Goal: Task Accomplishment & Management: Manage account settings

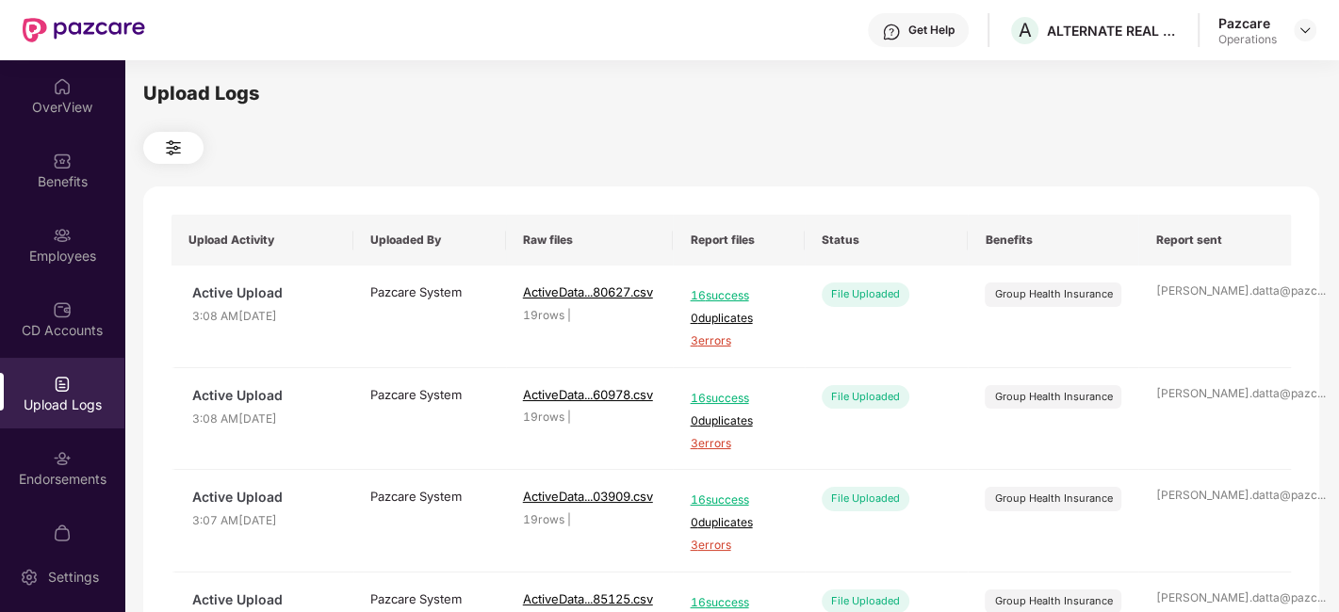
scroll to position [39, 0]
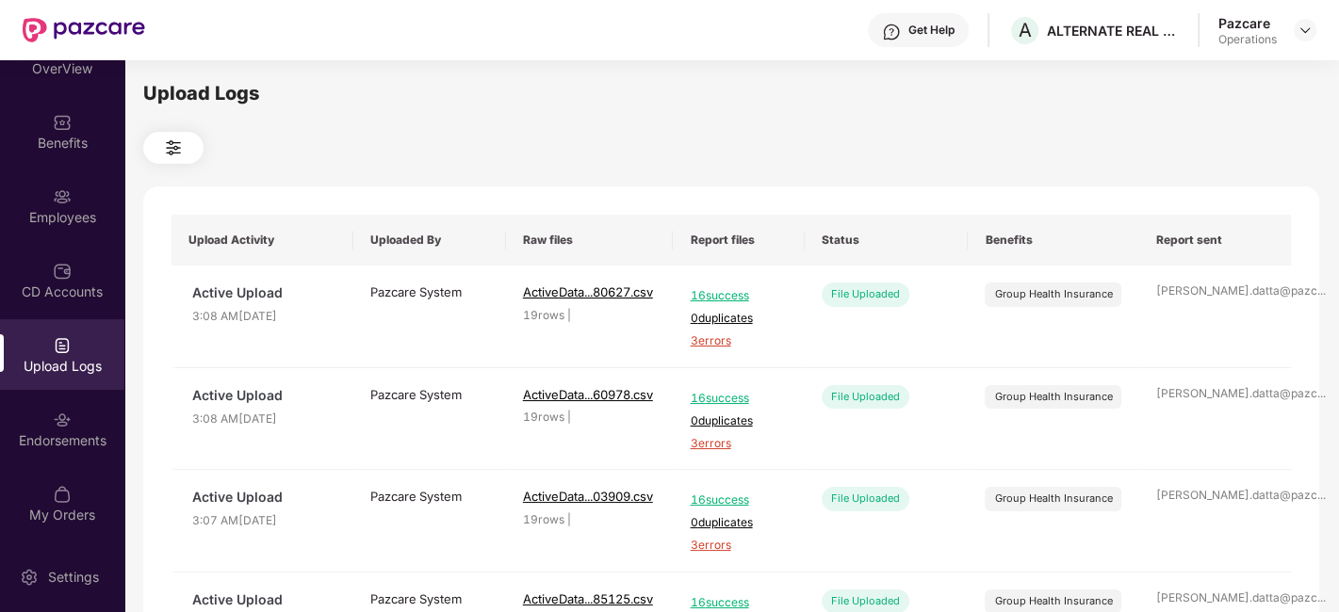
click at [1291, 39] on div "Pazcare Operations" at bounding box center [1267, 30] width 98 height 33
click at [1304, 29] on img at bounding box center [1304, 30] width 15 height 15
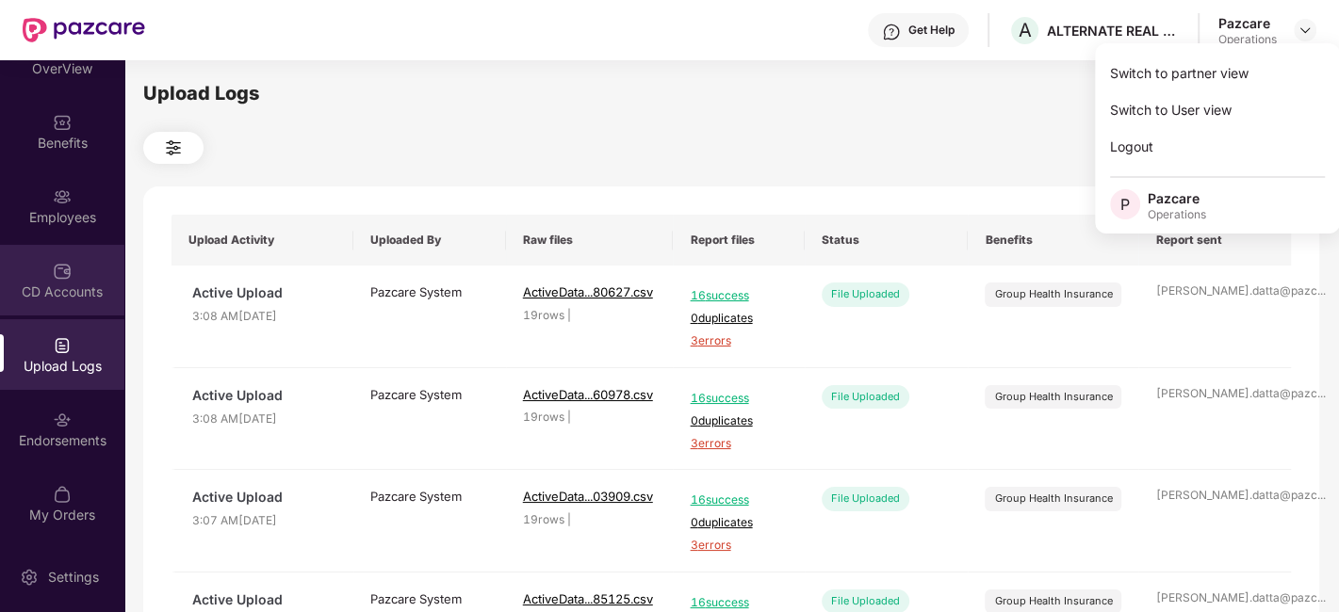
scroll to position [0, 0]
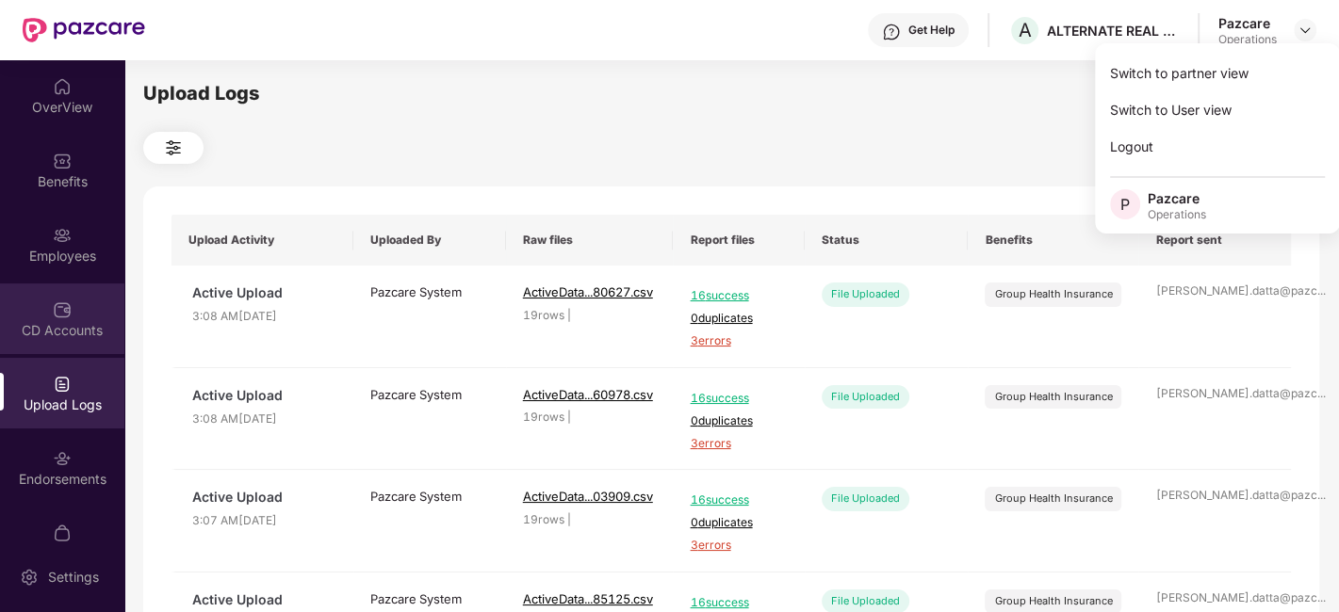
click at [55, 287] on div "CD Accounts" at bounding box center [62, 319] width 124 height 71
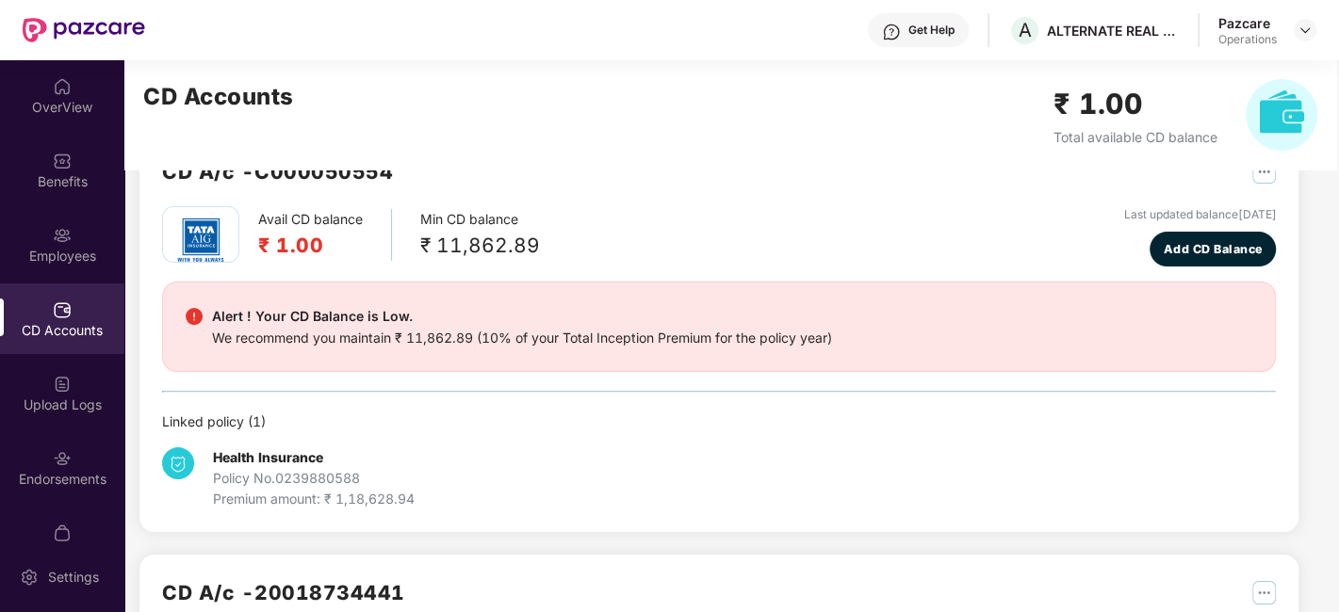
scroll to position [57, 0]
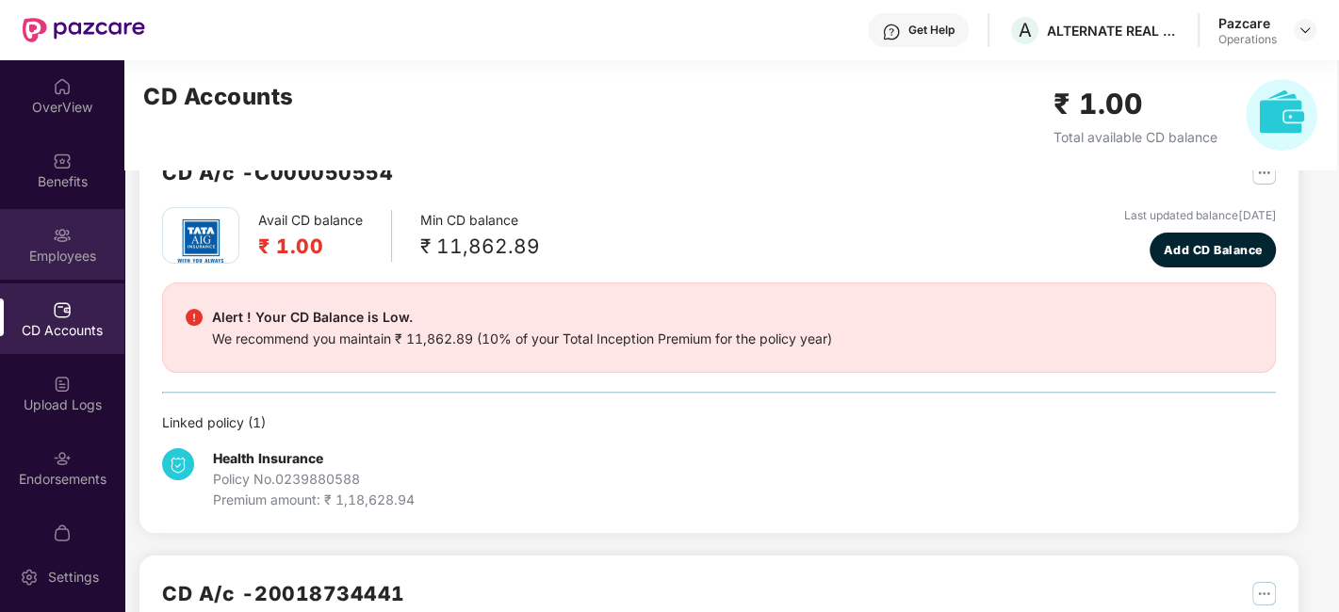
click at [81, 249] on div "Employees" at bounding box center [62, 256] width 124 height 19
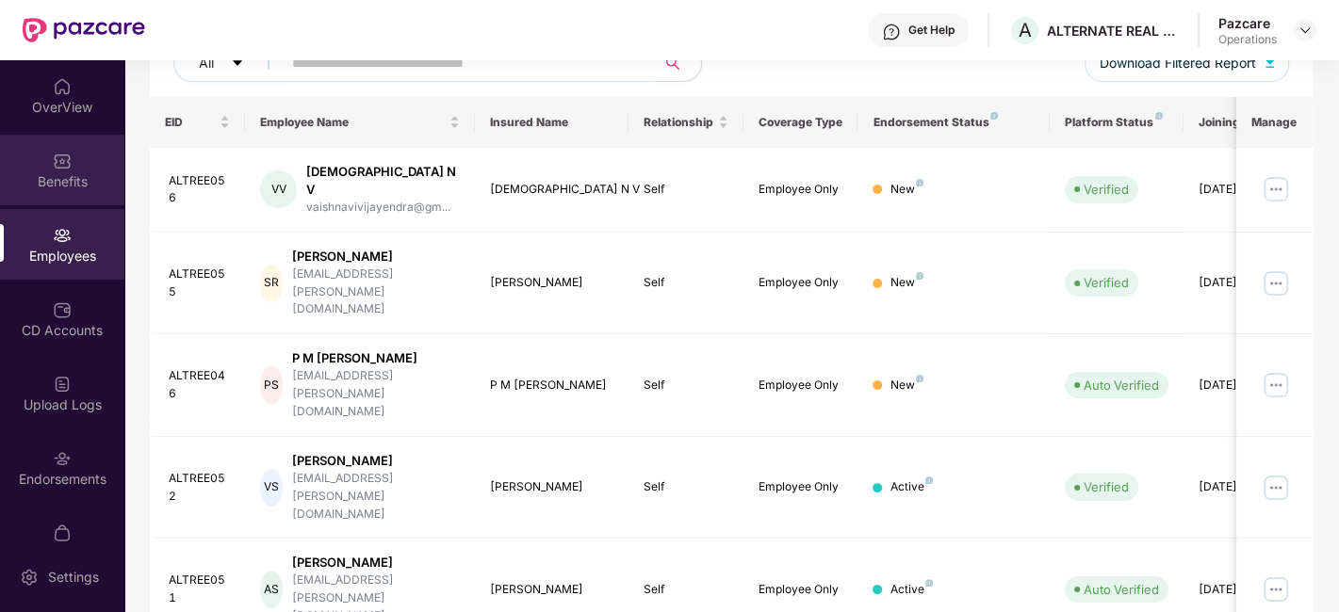
click at [36, 191] on div "Benefits" at bounding box center [62, 170] width 124 height 71
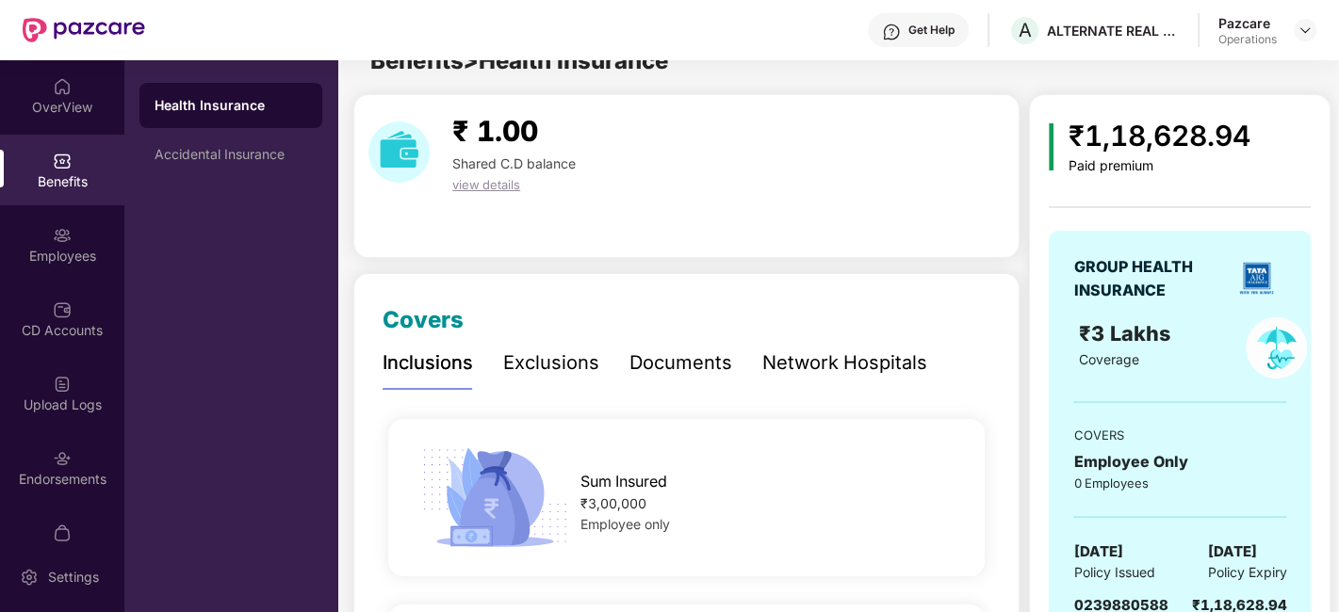
scroll to position [254, 0]
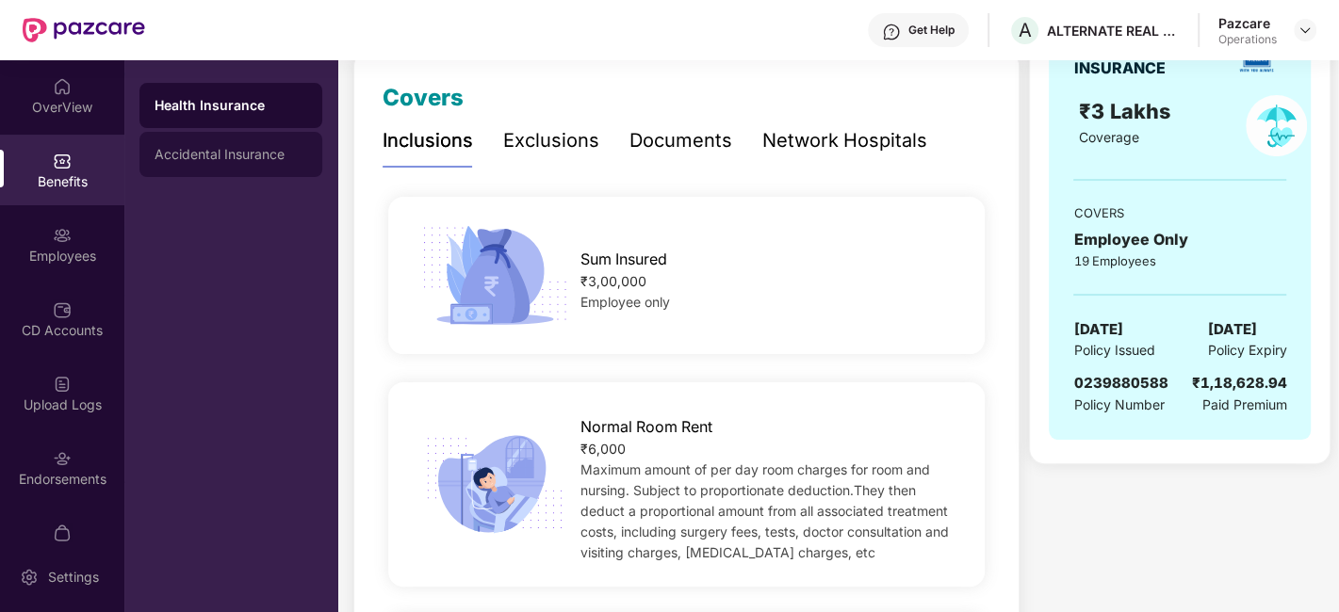
click at [209, 144] on div "Accidental Insurance" at bounding box center [230, 154] width 183 height 45
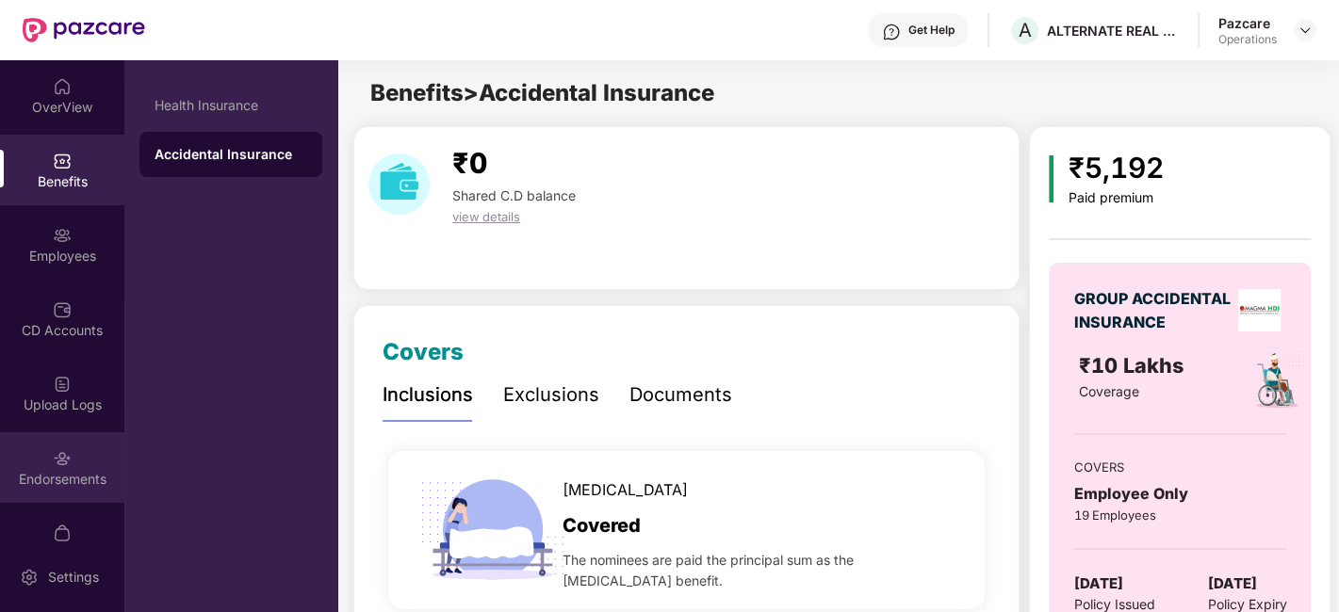
click at [57, 460] on img at bounding box center [62, 458] width 19 height 19
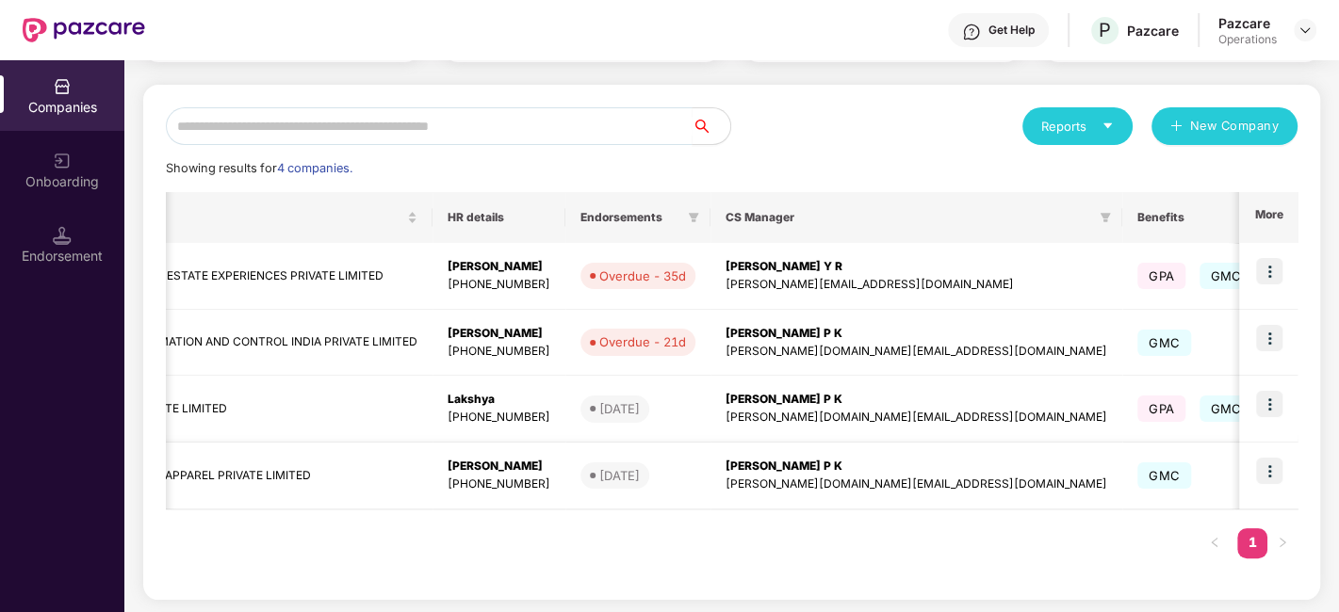
scroll to position [0, 522]
click at [877, 470] on div "[PERSON_NAME] P K" at bounding box center [915, 467] width 382 height 18
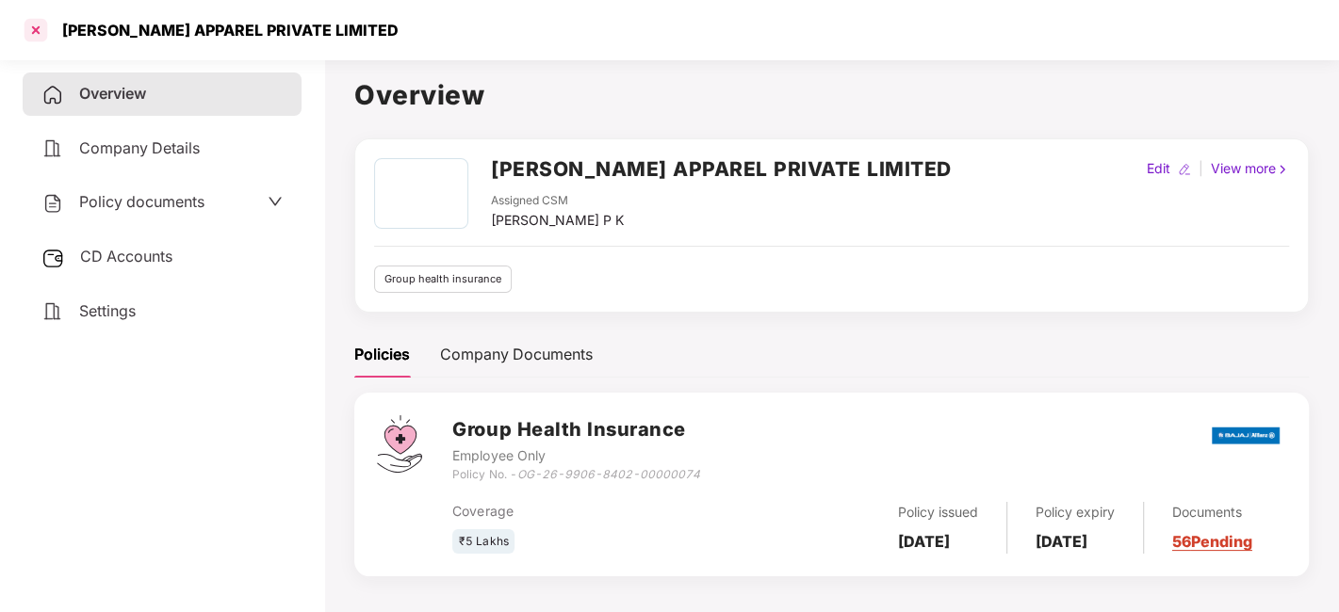
click at [42, 31] on div at bounding box center [36, 30] width 30 height 30
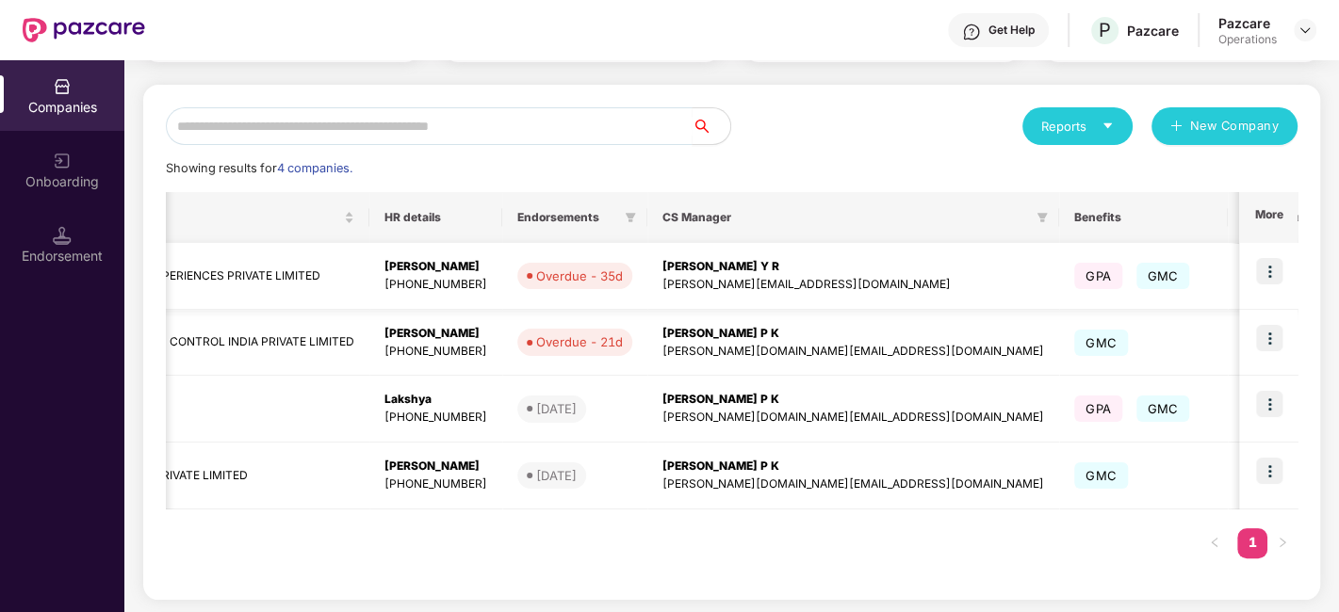
scroll to position [0, 732]
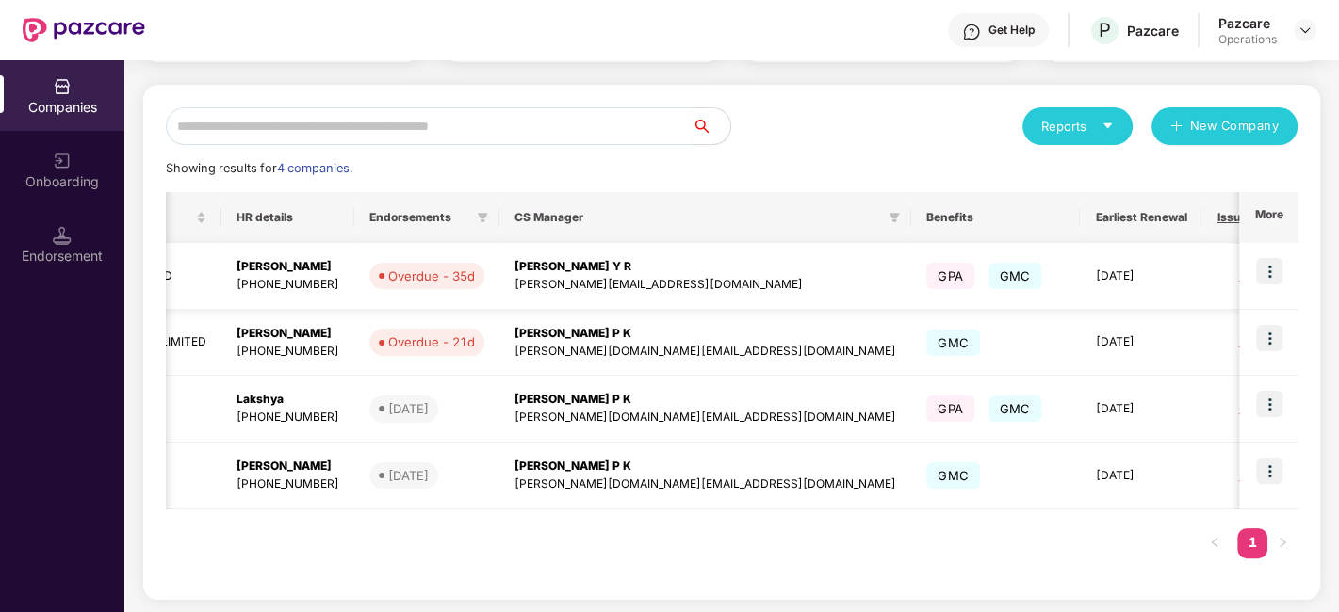
click at [1270, 268] on img at bounding box center [1269, 271] width 26 height 26
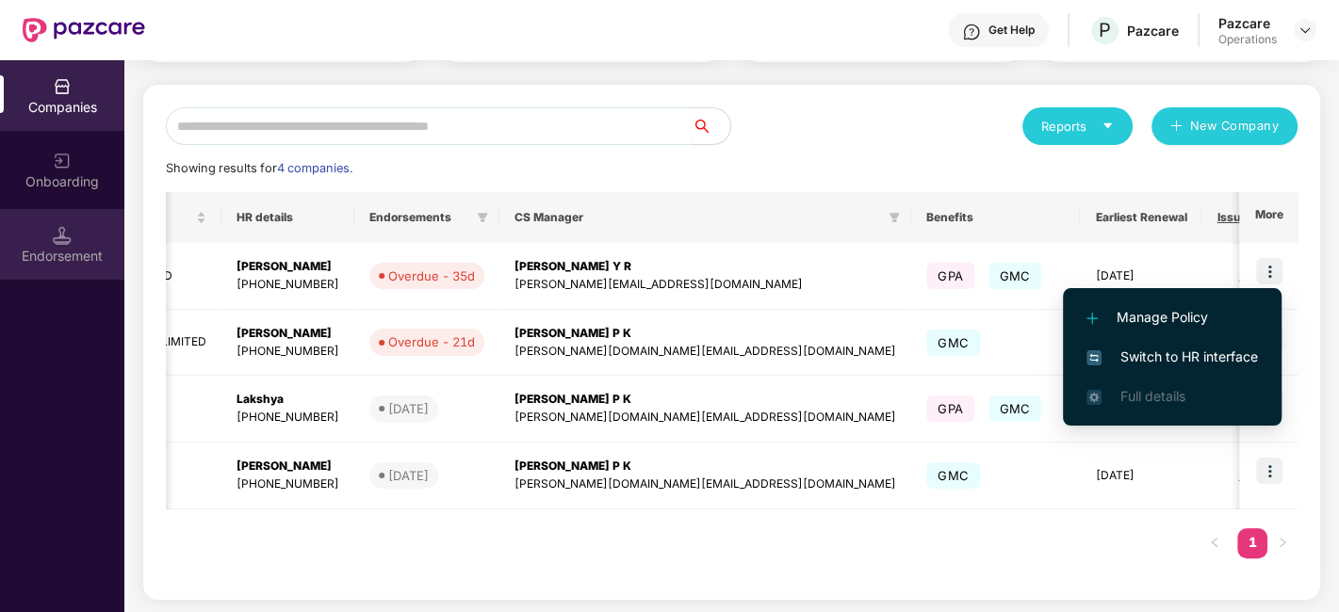
click at [42, 253] on div "Endorsement" at bounding box center [62, 256] width 124 height 19
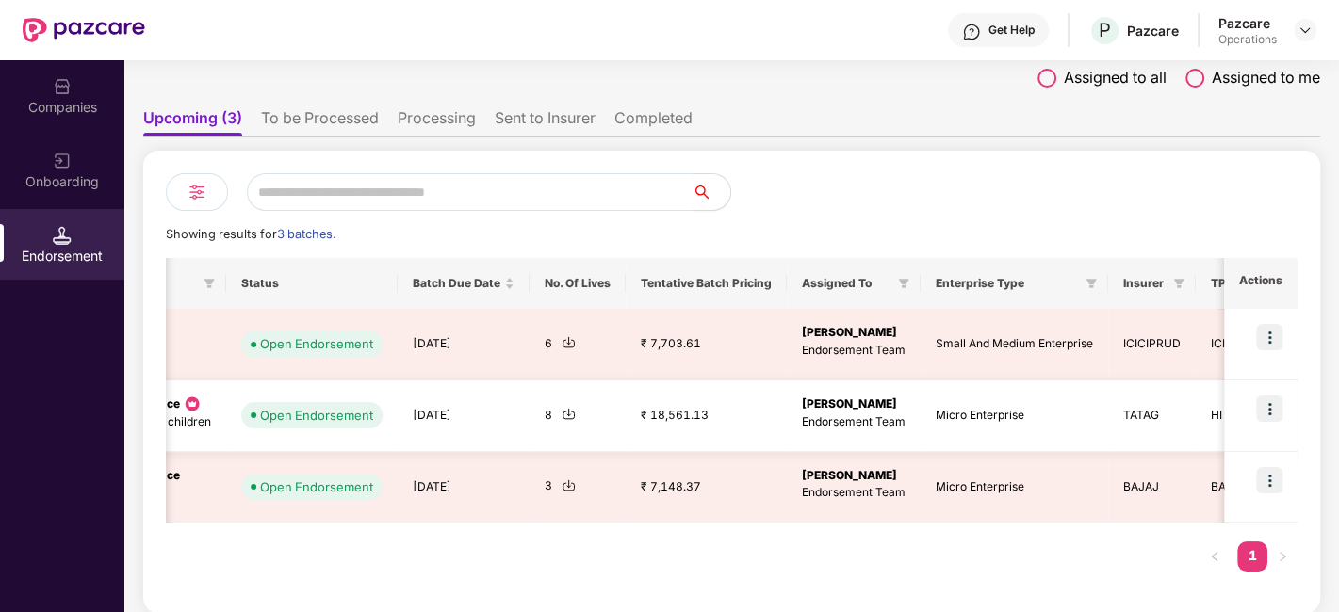
scroll to position [0, 635]
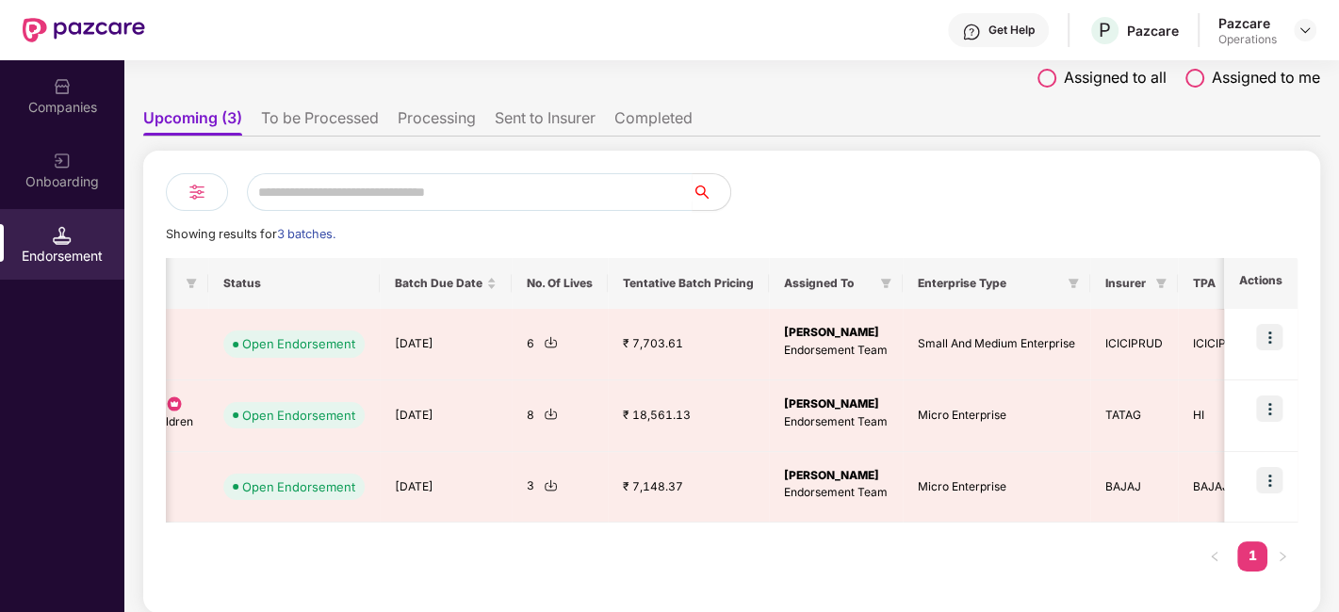
click at [365, 124] on li "To be Processed" at bounding box center [320, 121] width 118 height 27
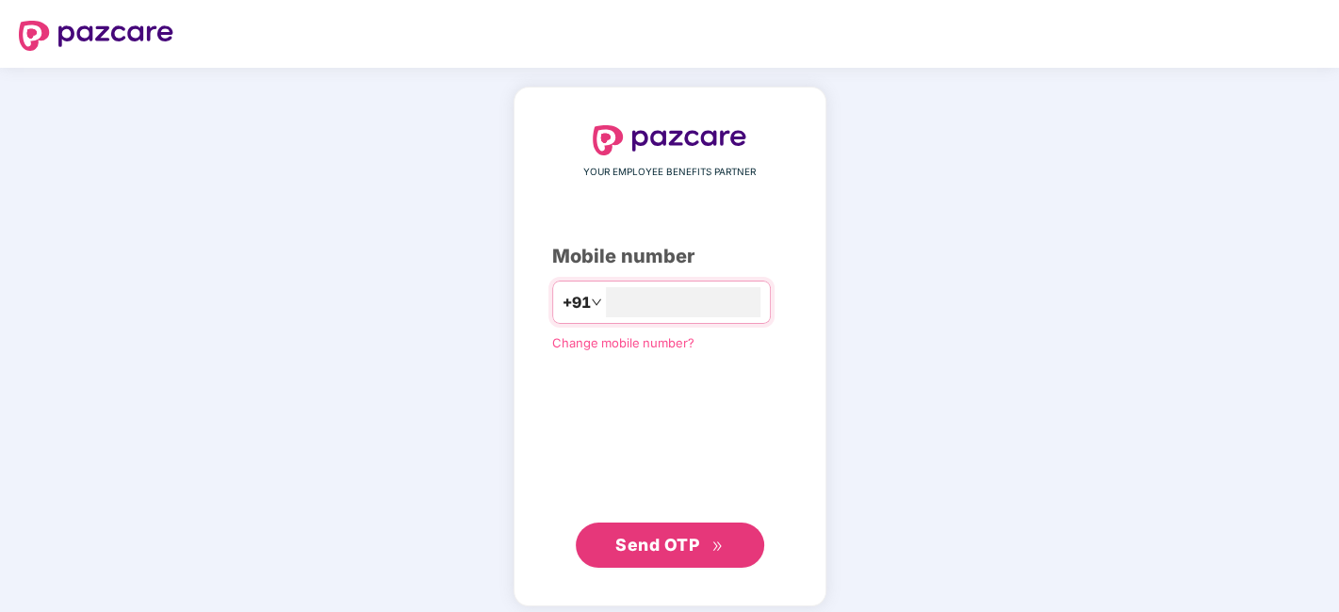
type input "**********"
click at [618, 545] on span "Send OTP" at bounding box center [657, 543] width 84 height 20
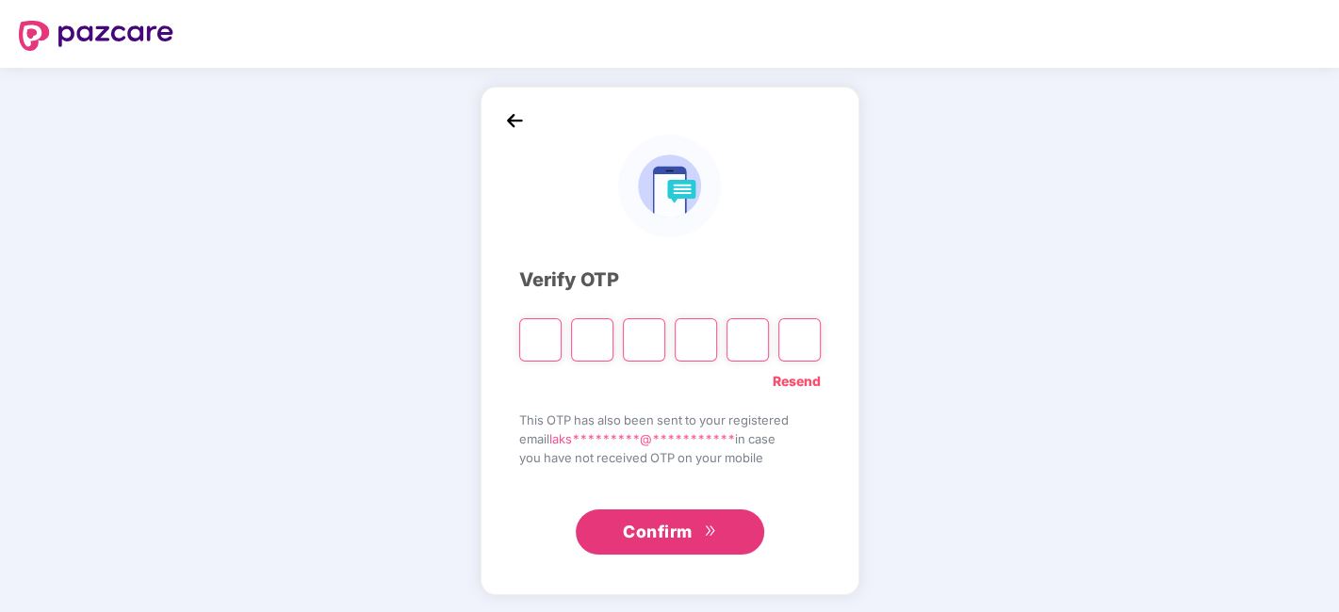
type input "*"
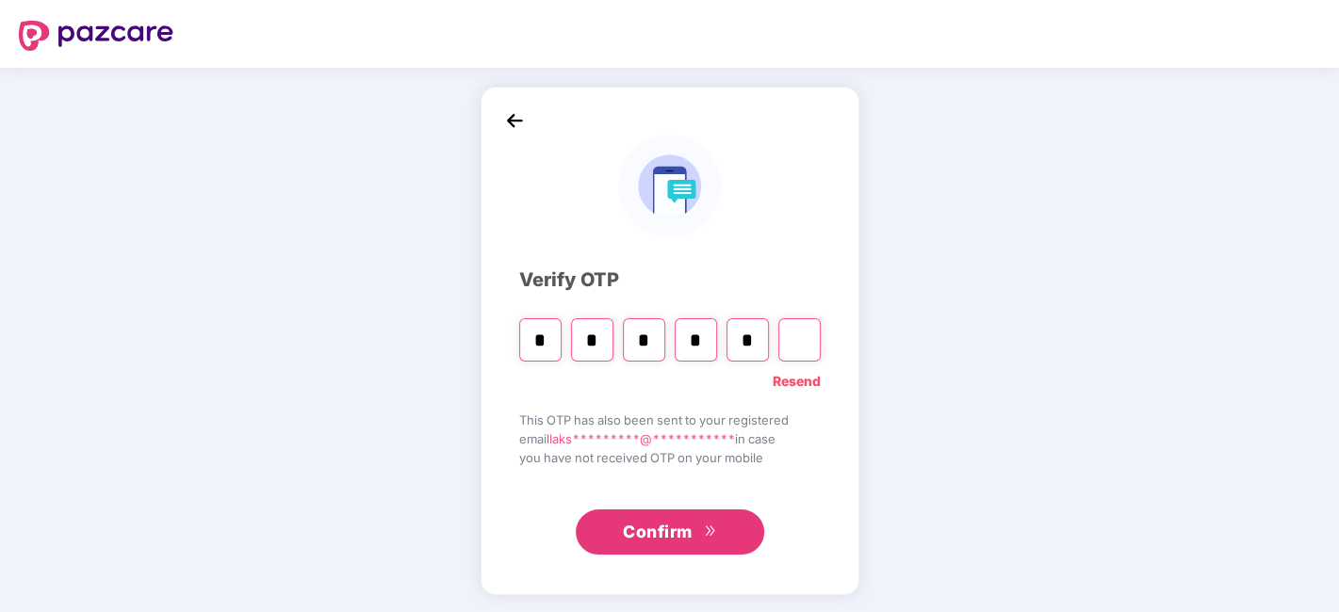
type input "*"
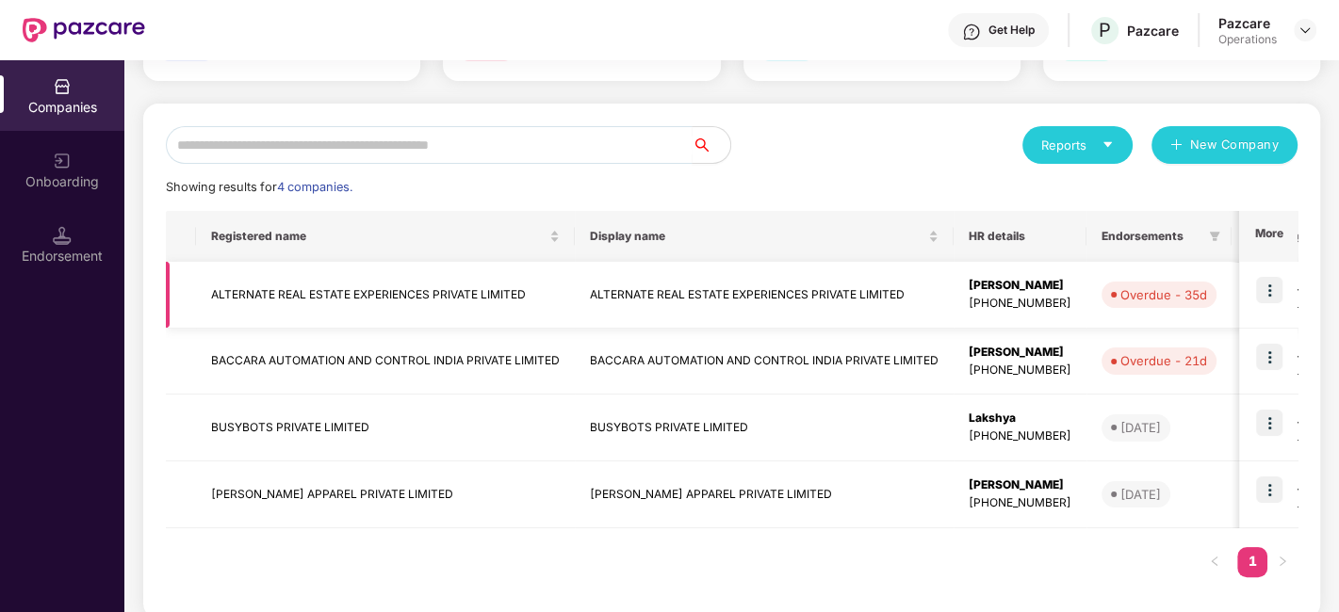
scroll to position [177, 0]
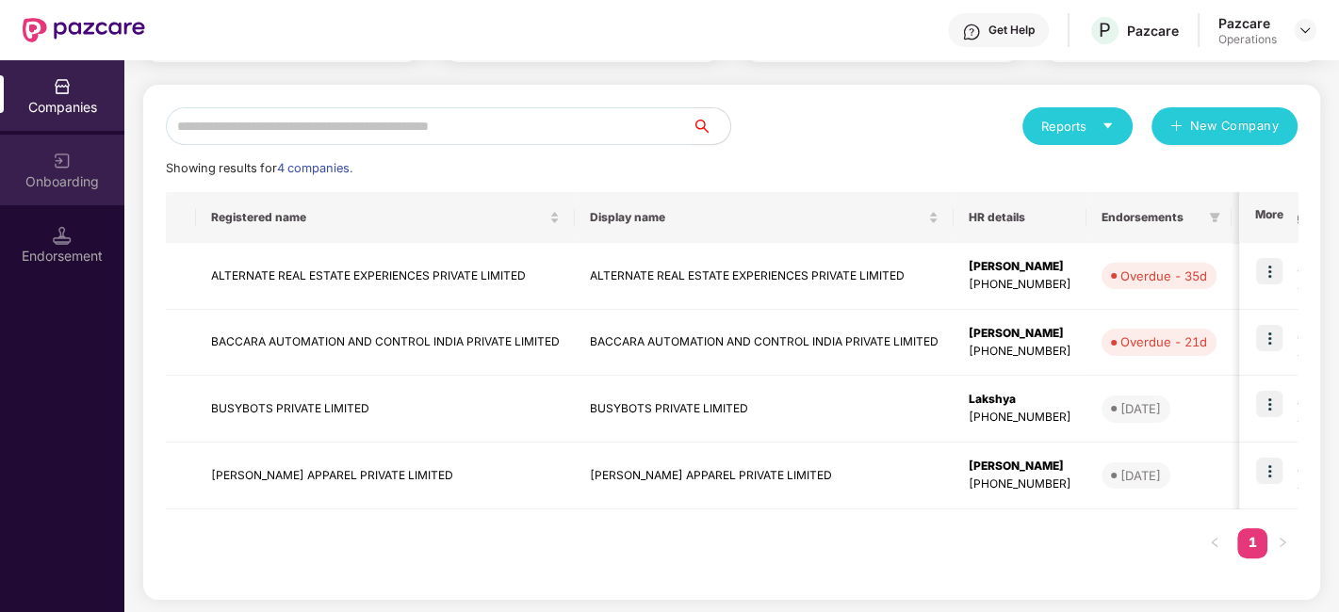
click at [78, 176] on div "Onboarding" at bounding box center [62, 181] width 124 height 19
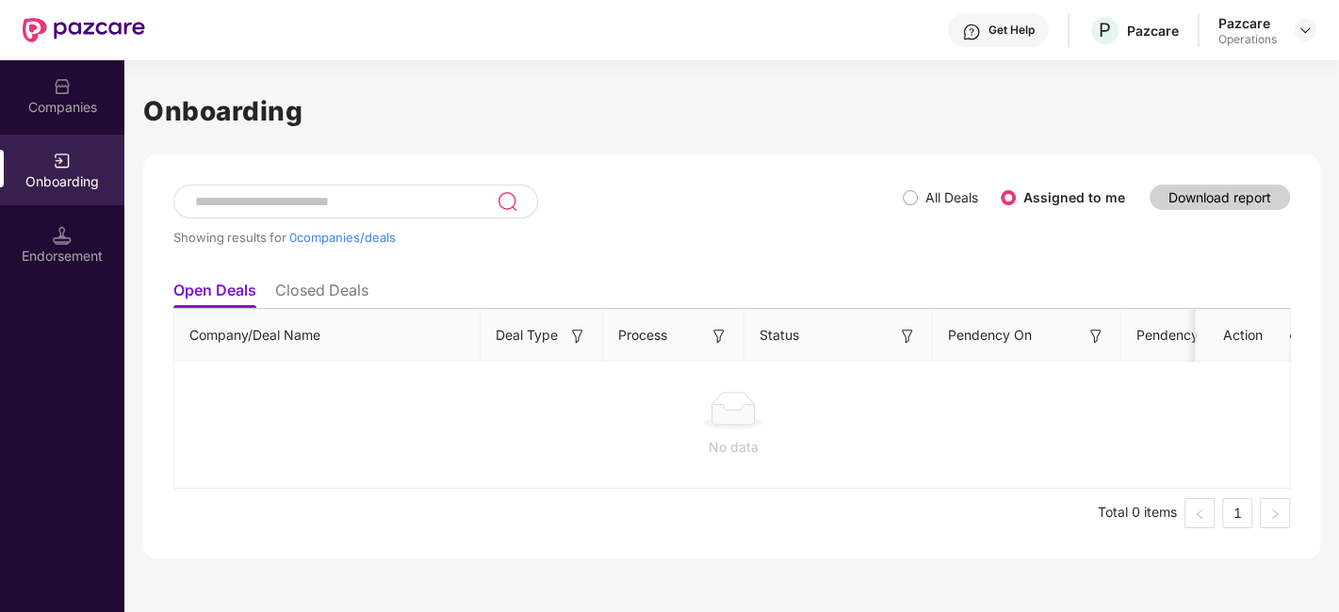
click at [333, 288] on li "Closed Deals" at bounding box center [321, 294] width 93 height 27
click at [210, 284] on li "Open Deals" at bounding box center [213, 294] width 81 height 27
click at [42, 226] on div "Endorsement" at bounding box center [62, 244] width 124 height 71
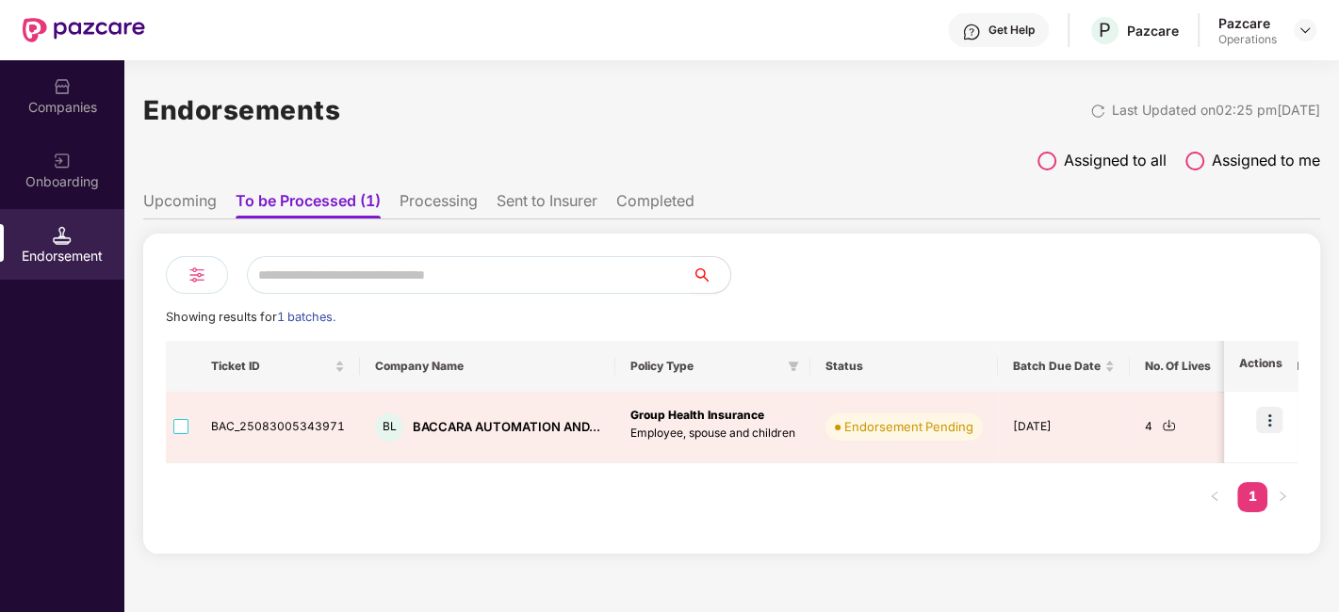
click at [409, 201] on li "Processing" at bounding box center [438, 204] width 78 height 27
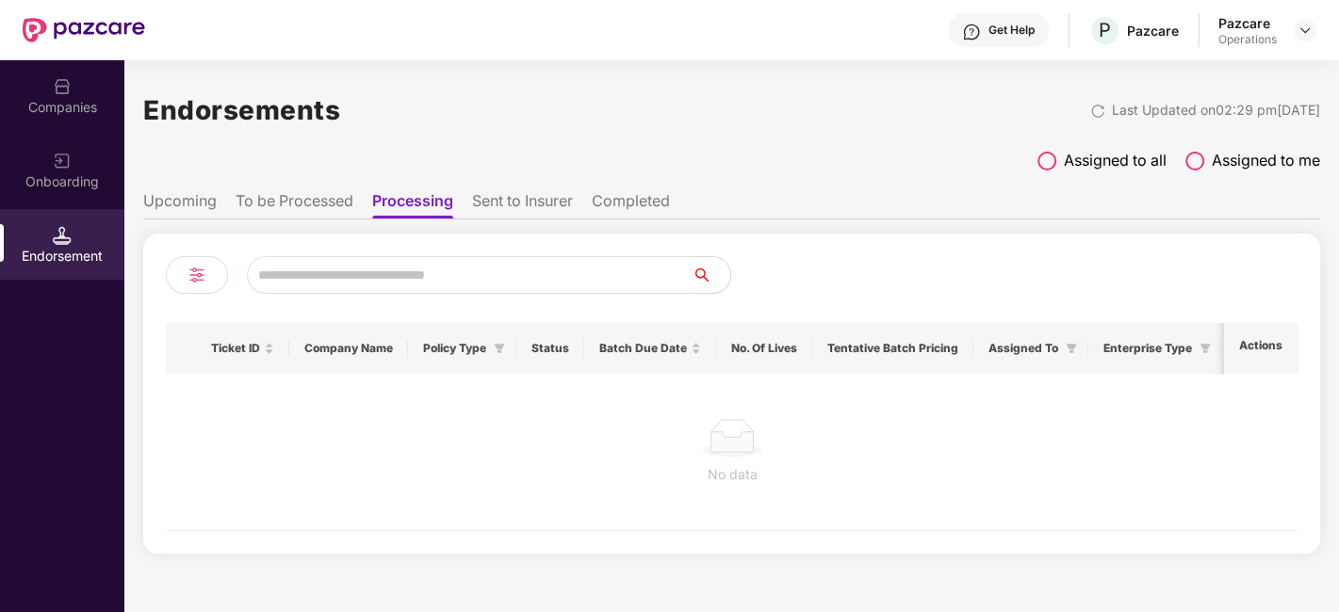
click at [528, 203] on li "Sent to Insurer" at bounding box center [522, 204] width 101 height 27
click at [624, 200] on li "Completed" at bounding box center [633, 204] width 78 height 27
click at [528, 194] on li "Sent to Insurer" at bounding box center [519, 204] width 101 height 27
click at [375, 196] on li "Processing" at bounding box center [411, 204] width 78 height 27
click at [63, 240] on img at bounding box center [62, 235] width 19 height 19
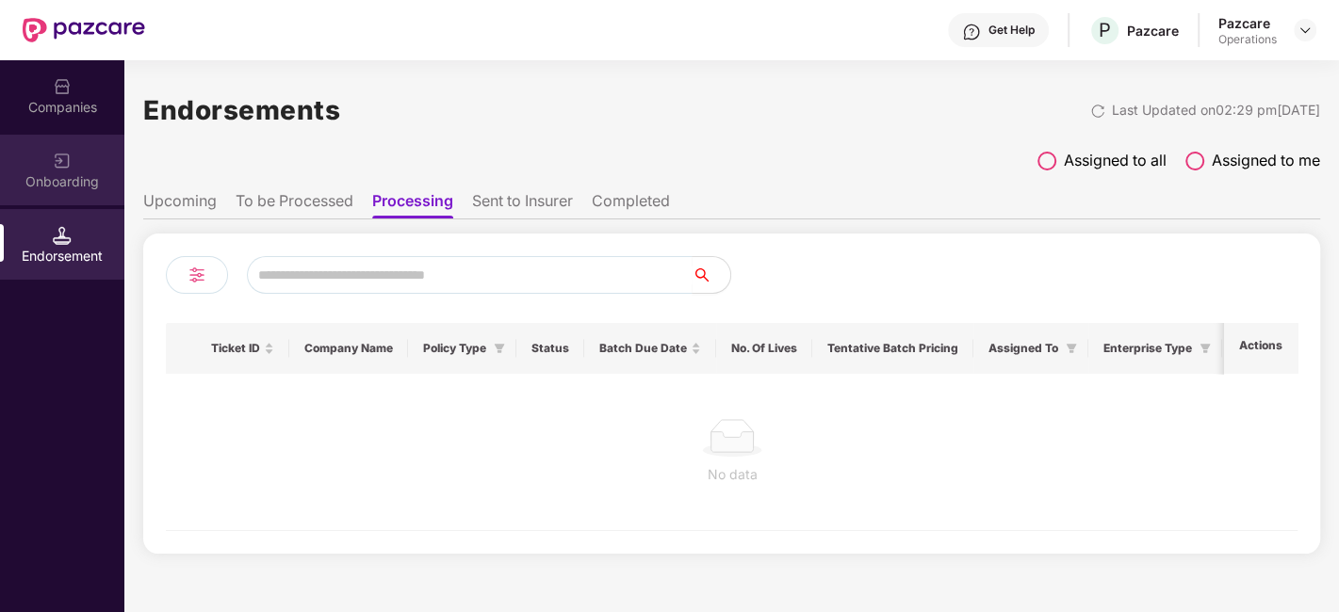
click at [63, 180] on div "Onboarding" at bounding box center [62, 181] width 124 height 19
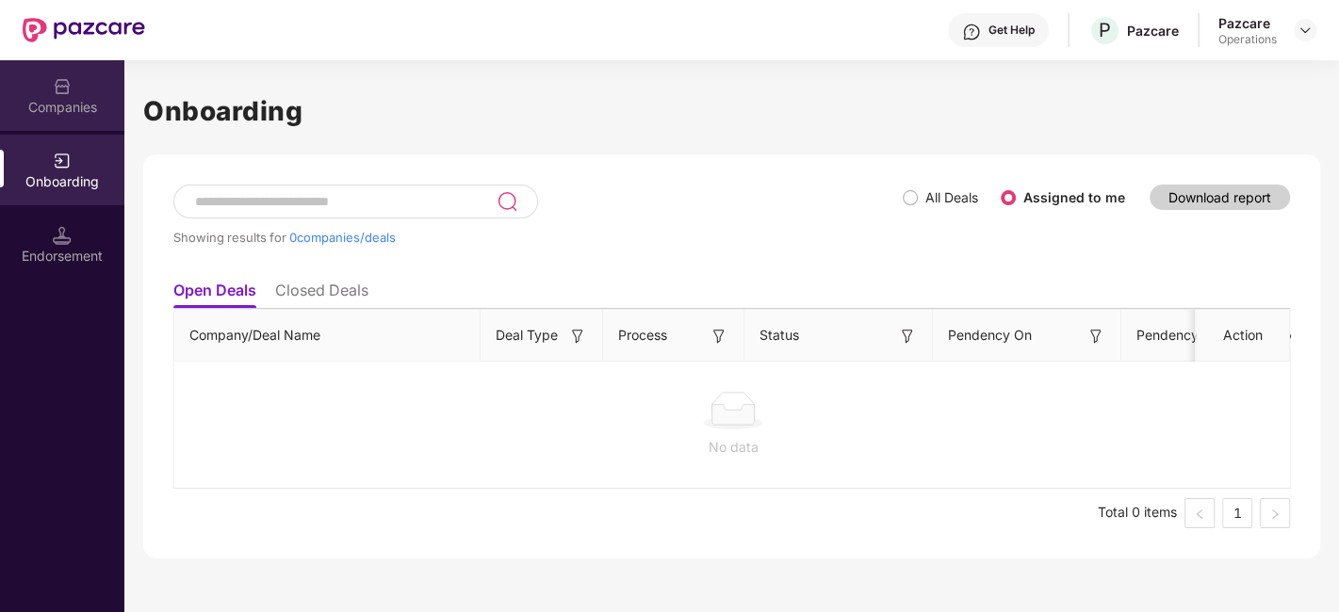
click at [70, 114] on div "Companies" at bounding box center [62, 107] width 124 height 19
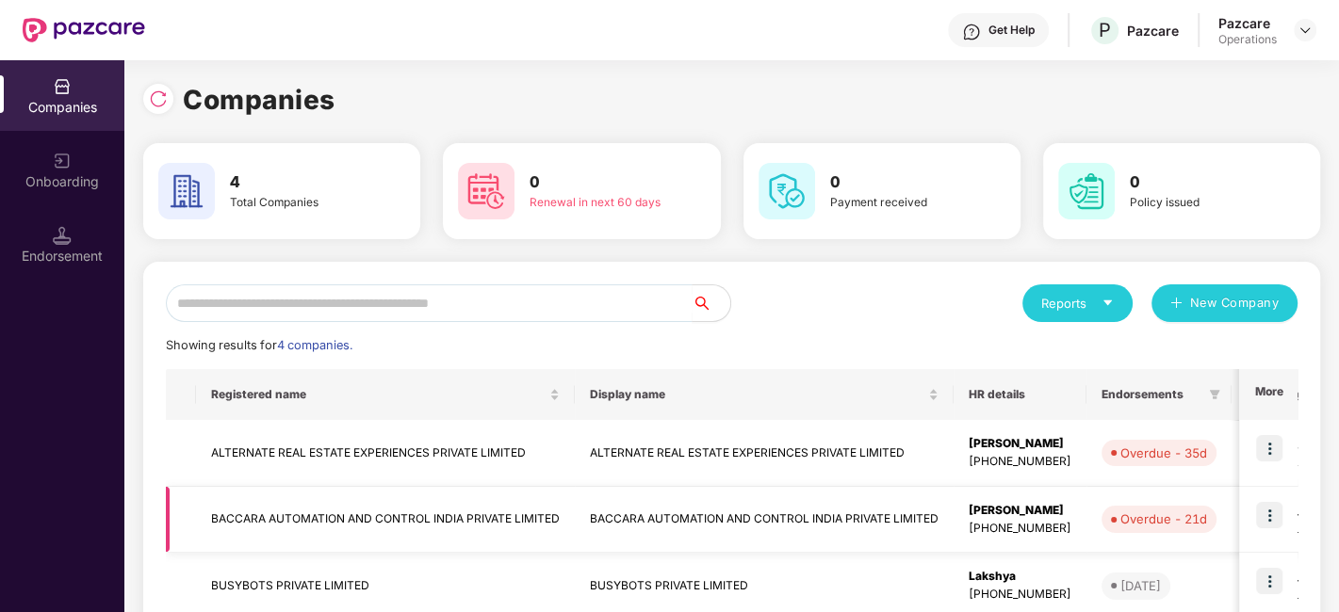
scroll to position [177, 0]
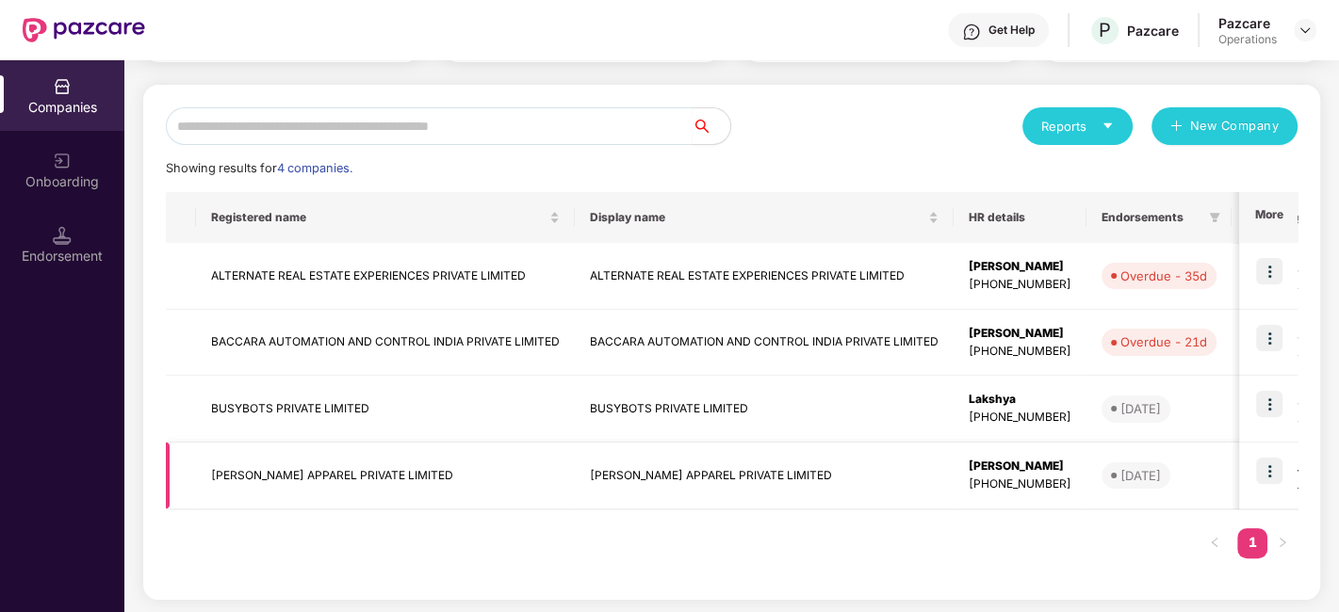
click at [1279, 478] on img at bounding box center [1269, 471] width 26 height 26
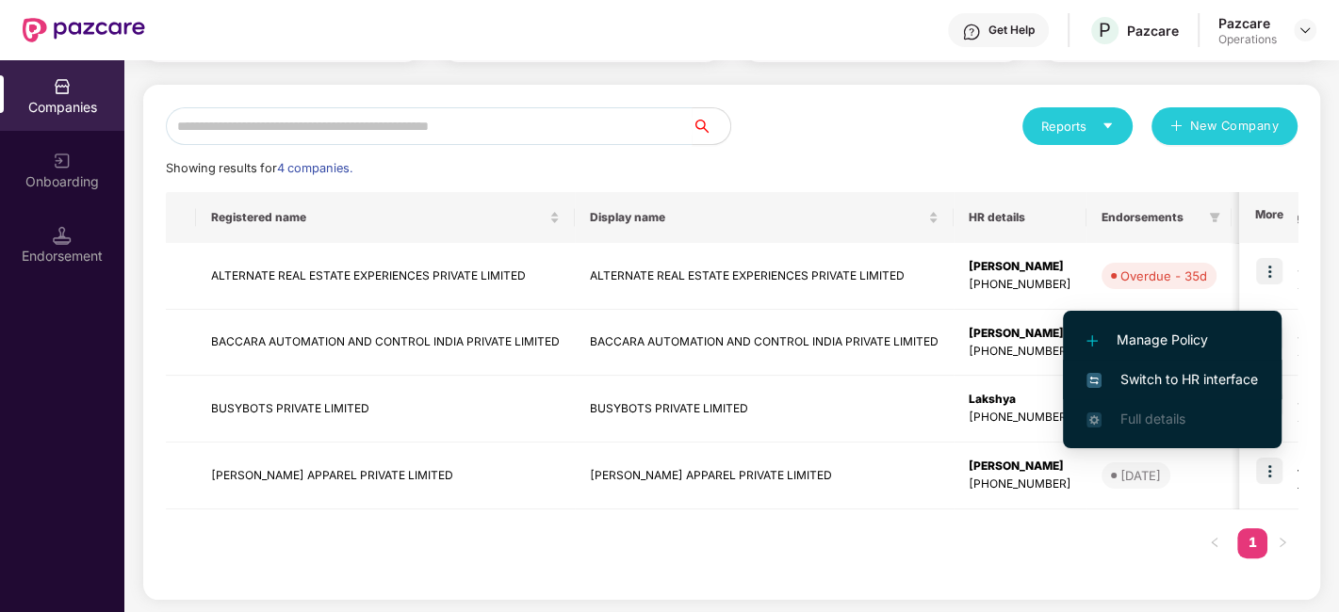
click at [1187, 386] on span "Switch to HR interface" at bounding box center [1171, 379] width 171 height 21
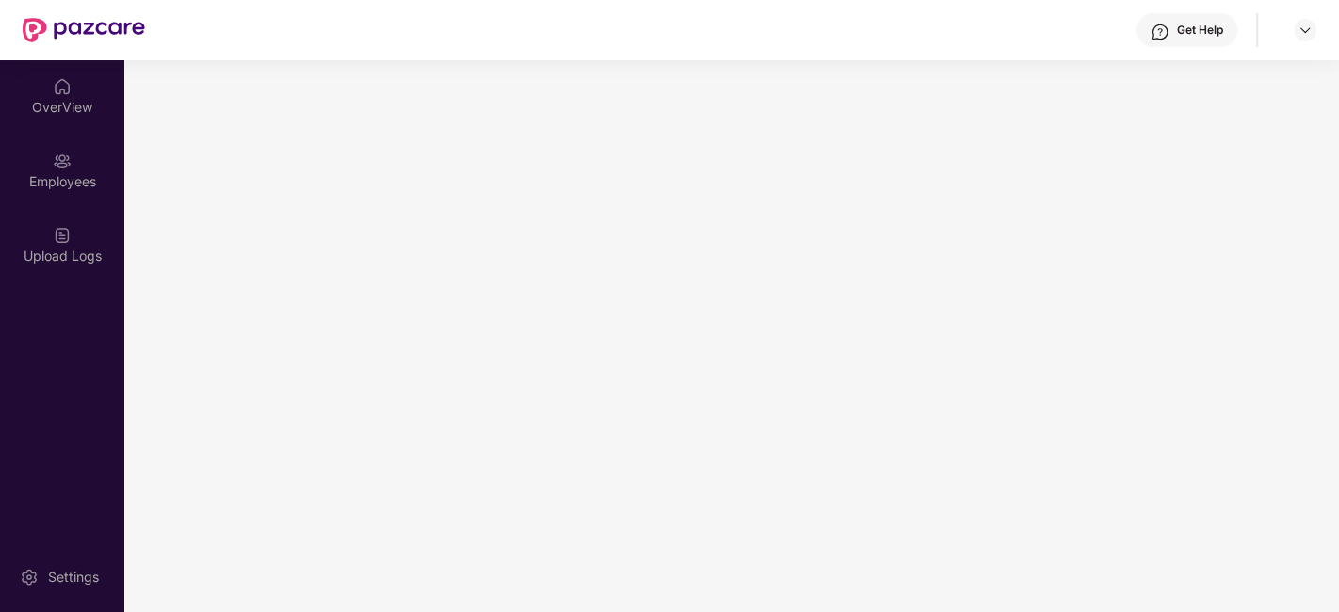
scroll to position [0, 0]
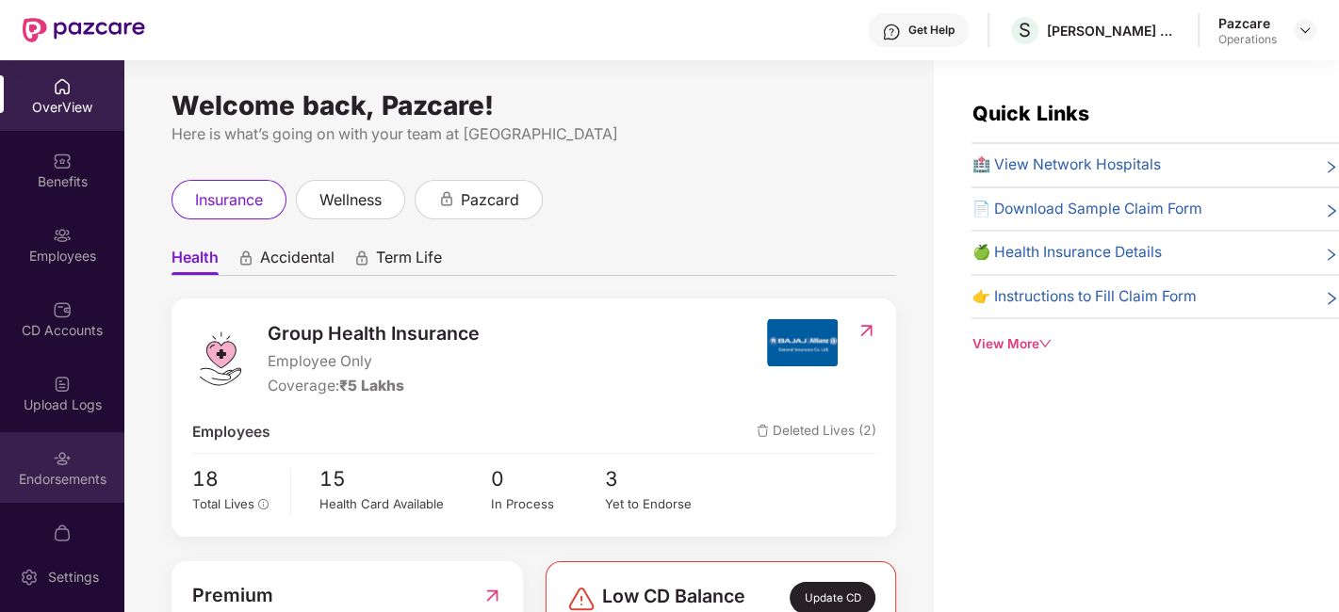
click at [40, 459] on div "Endorsements" at bounding box center [62, 467] width 124 height 71
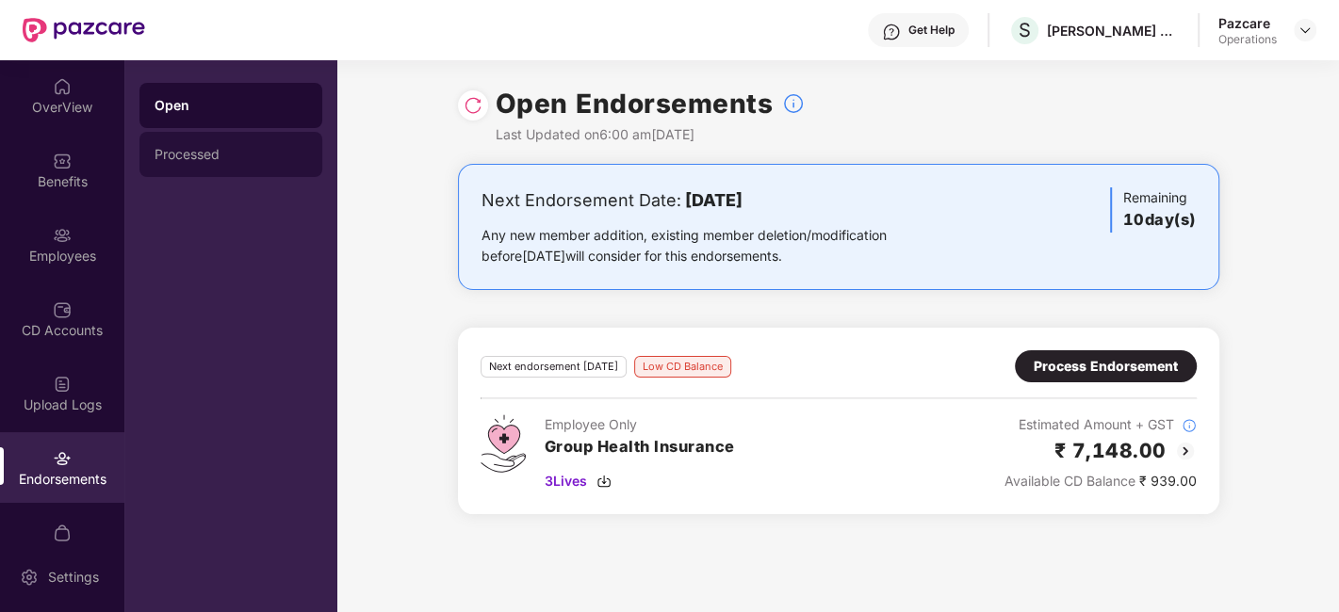
click at [226, 143] on div "Processed" at bounding box center [230, 154] width 183 height 45
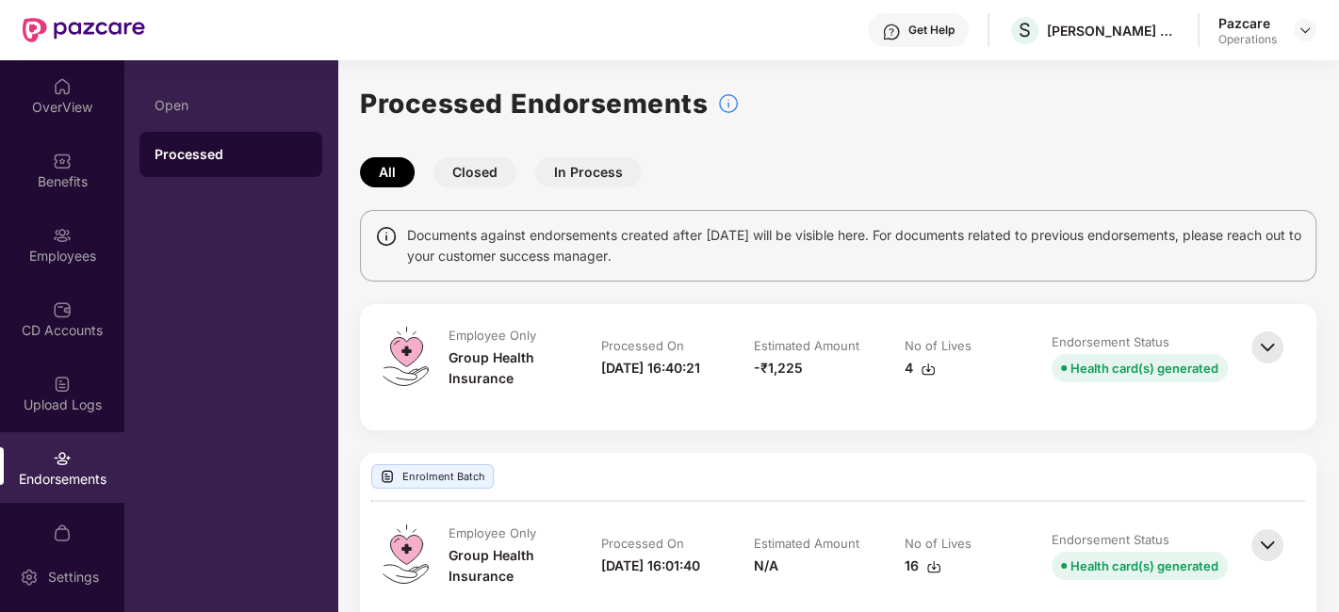
click at [483, 182] on button "Closed" at bounding box center [474, 172] width 83 height 30
click at [592, 178] on button "In Process" at bounding box center [588, 172] width 106 height 30
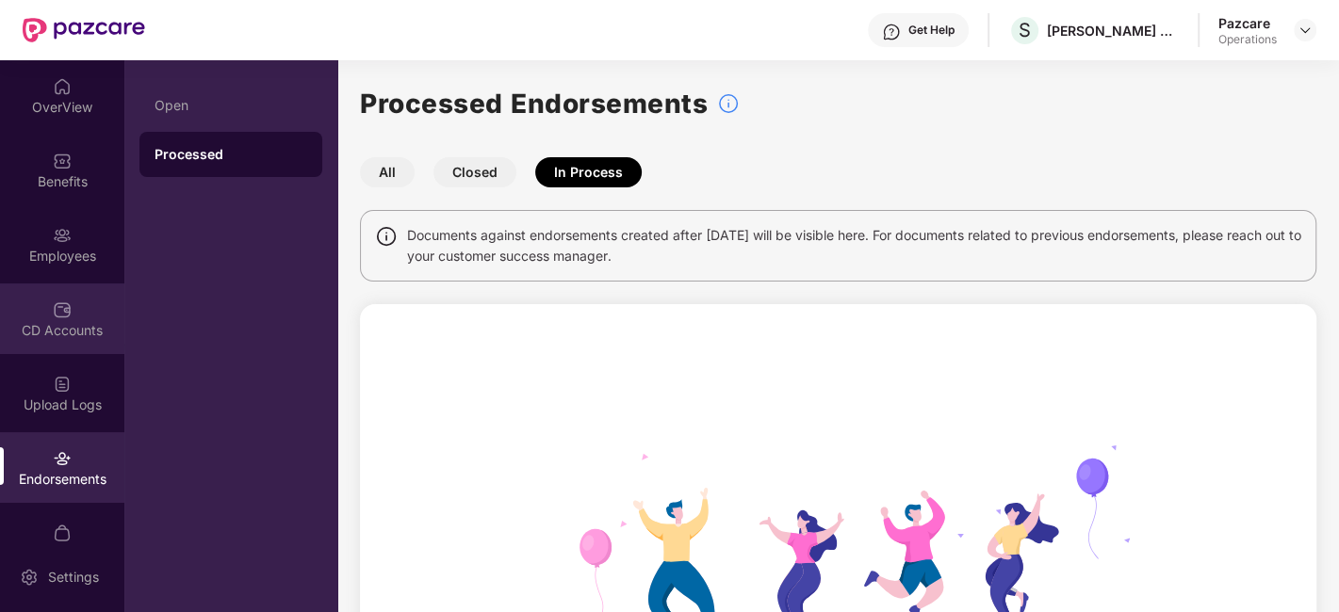
click at [60, 336] on div "CD Accounts" at bounding box center [62, 330] width 124 height 19
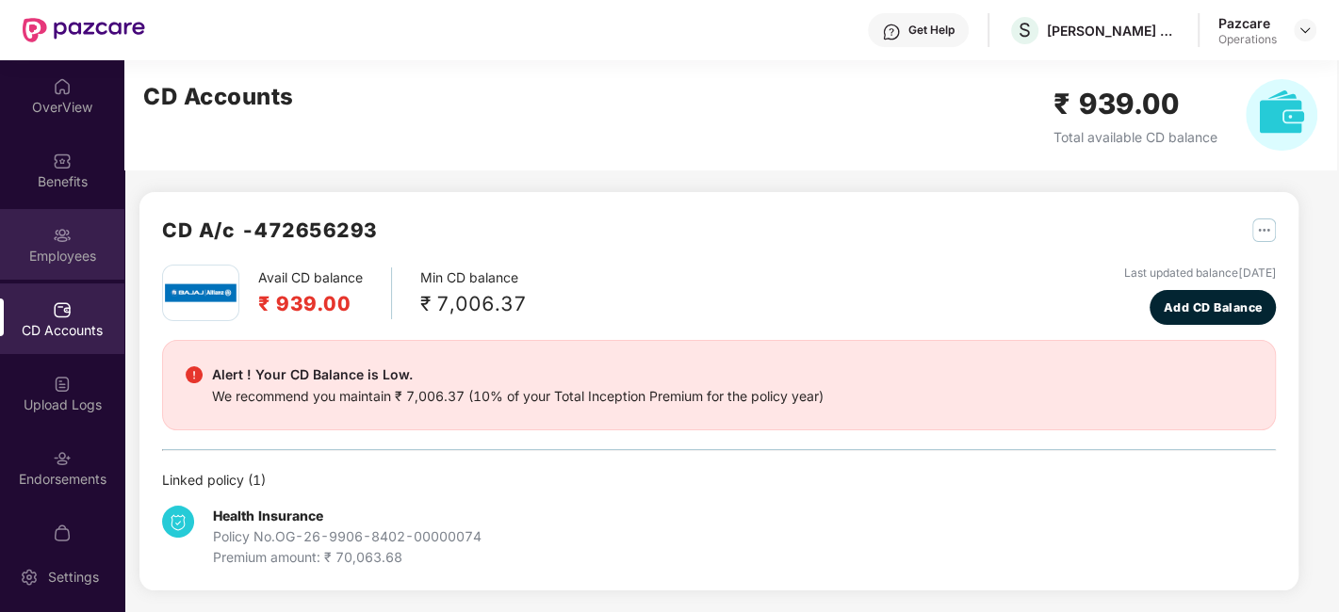
click at [90, 263] on div "Employees" at bounding box center [62, 256] width 124 height 19
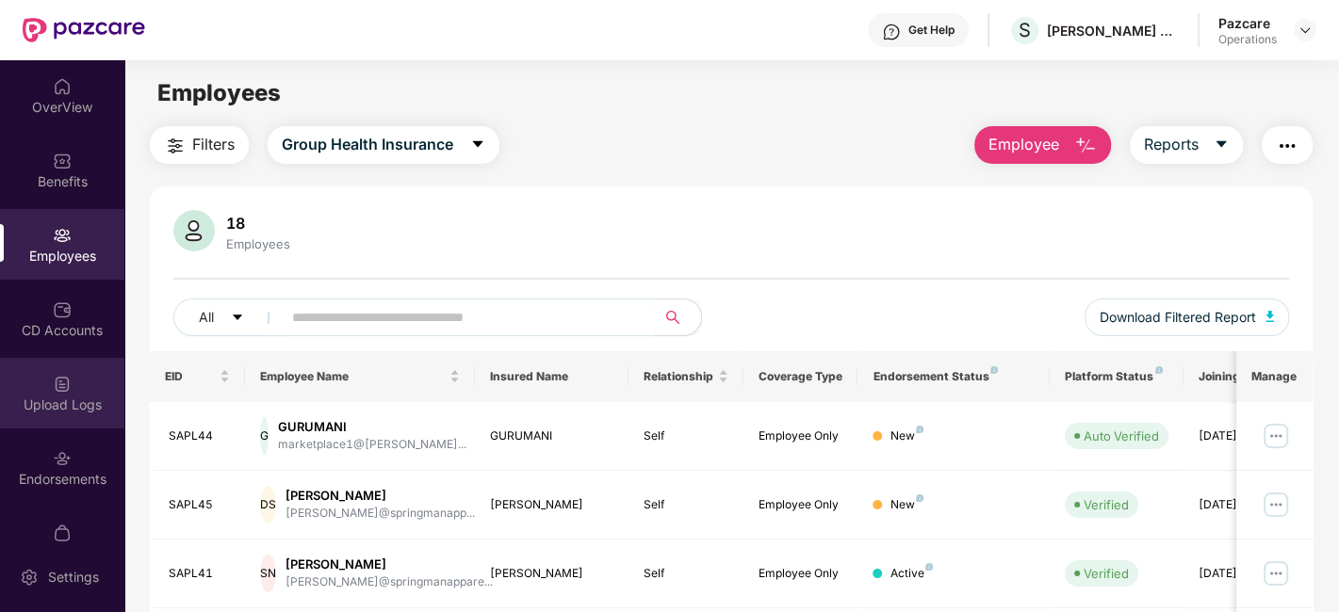
click at [77, 400] on div "Upload Logs" at bounding box center [62, 405] width 124 height 19
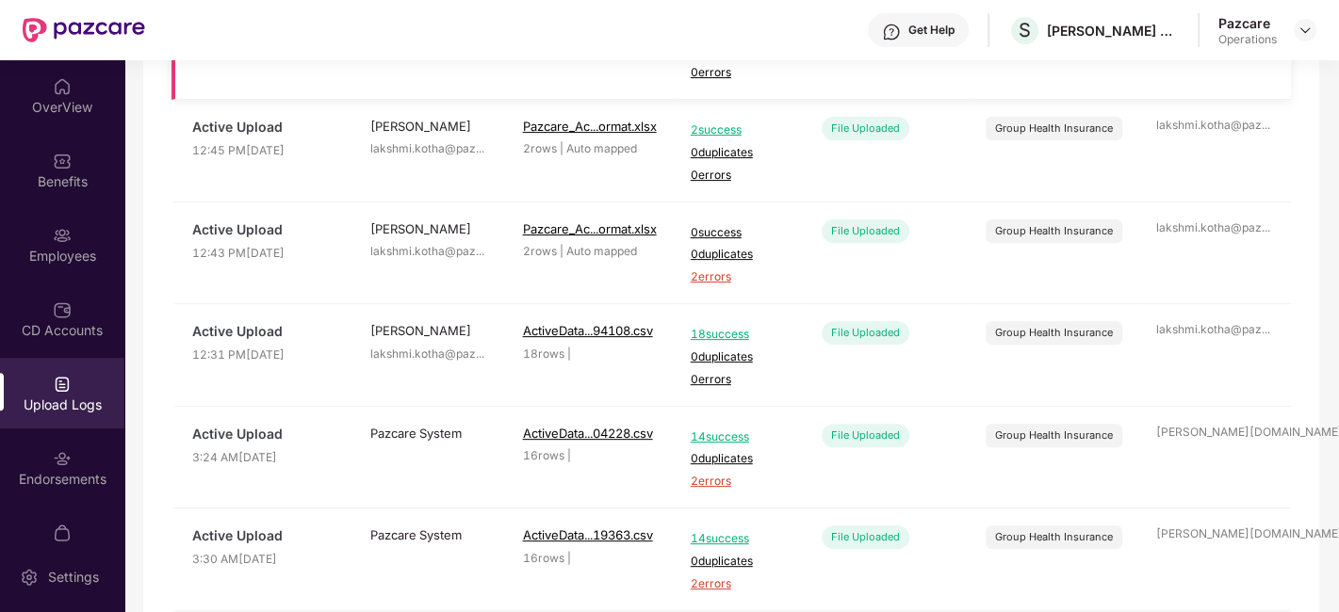
scroll to position [473, 0]
click at [473, 476] on td "Pazcare System lg ..." at bounding box center [429, 458] width 152 height 103
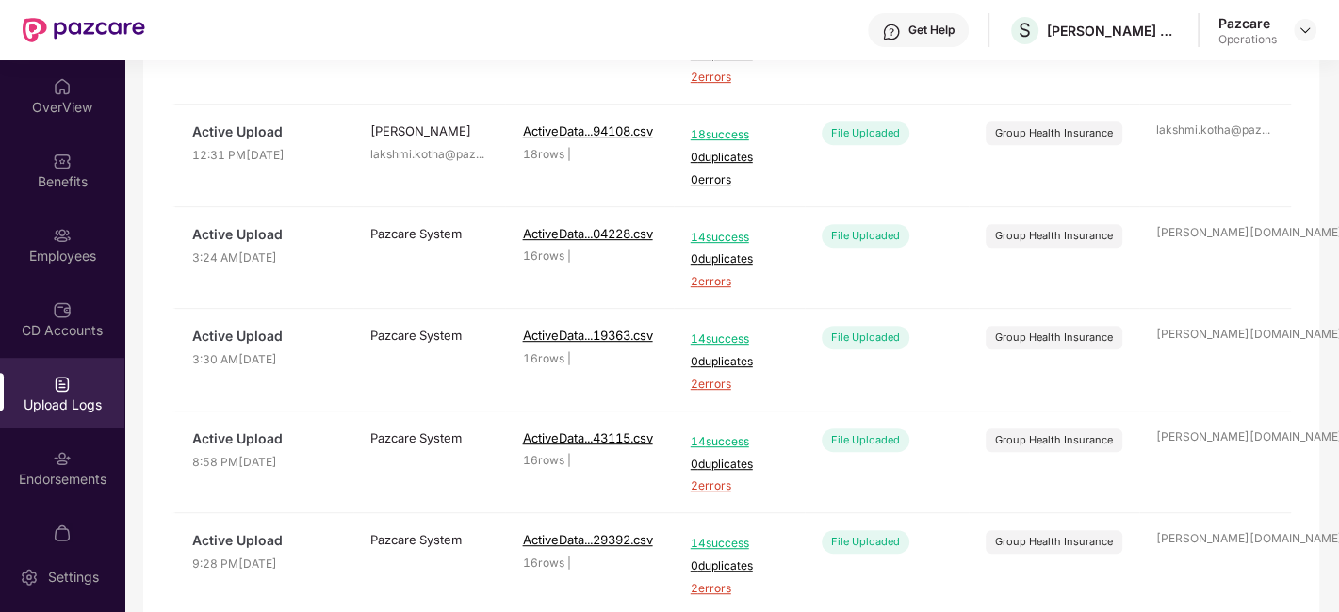
scroll to position [750, 0]
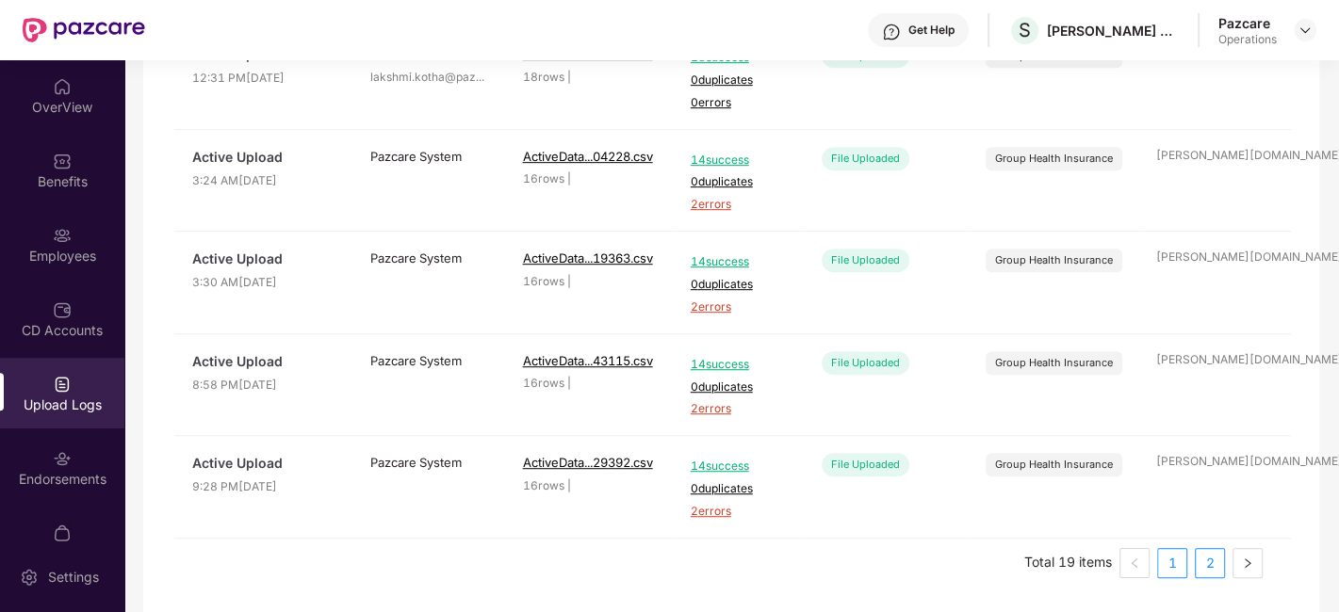
click at [1200, 561] on link "2" at bounding box center [1209, 563] width 28 height 28
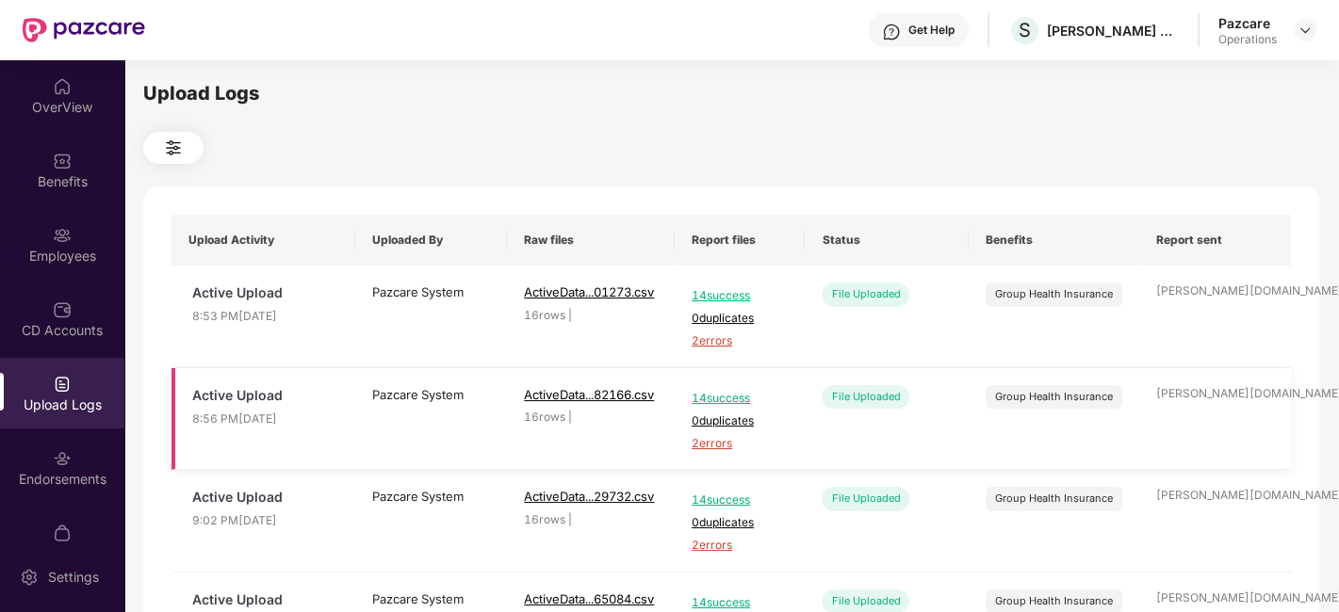
scroll to position [648, 0]
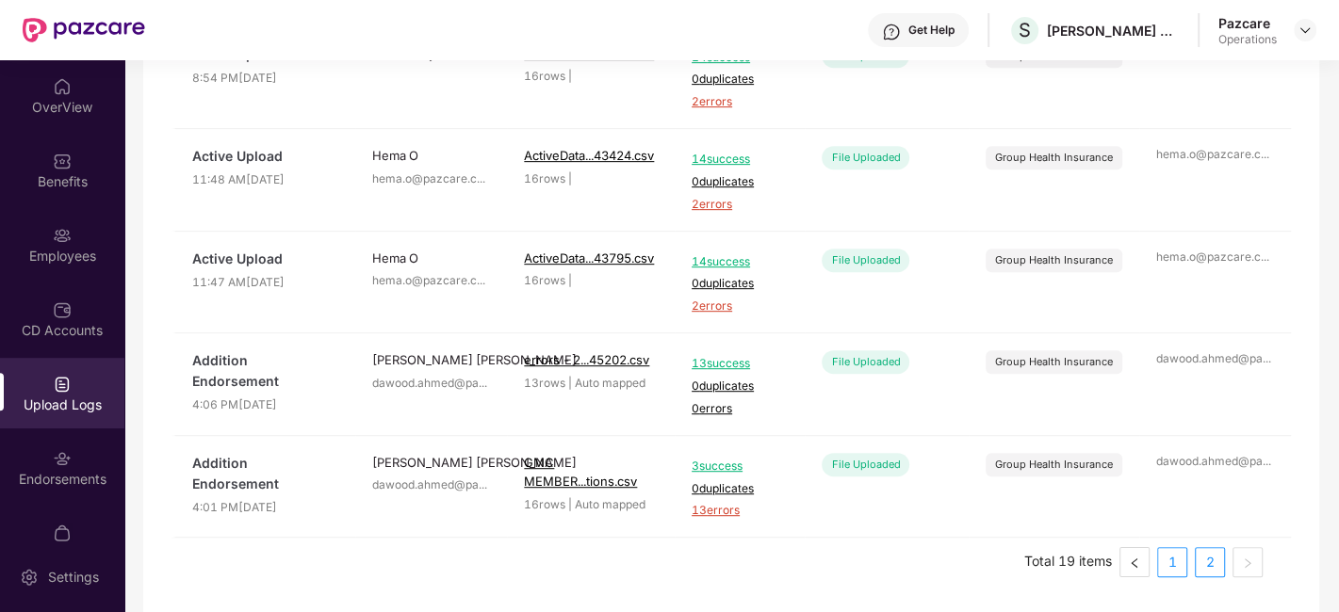
click at [1165, 564] on link "1" at bounding box center [1172, 562] width 28 height 28
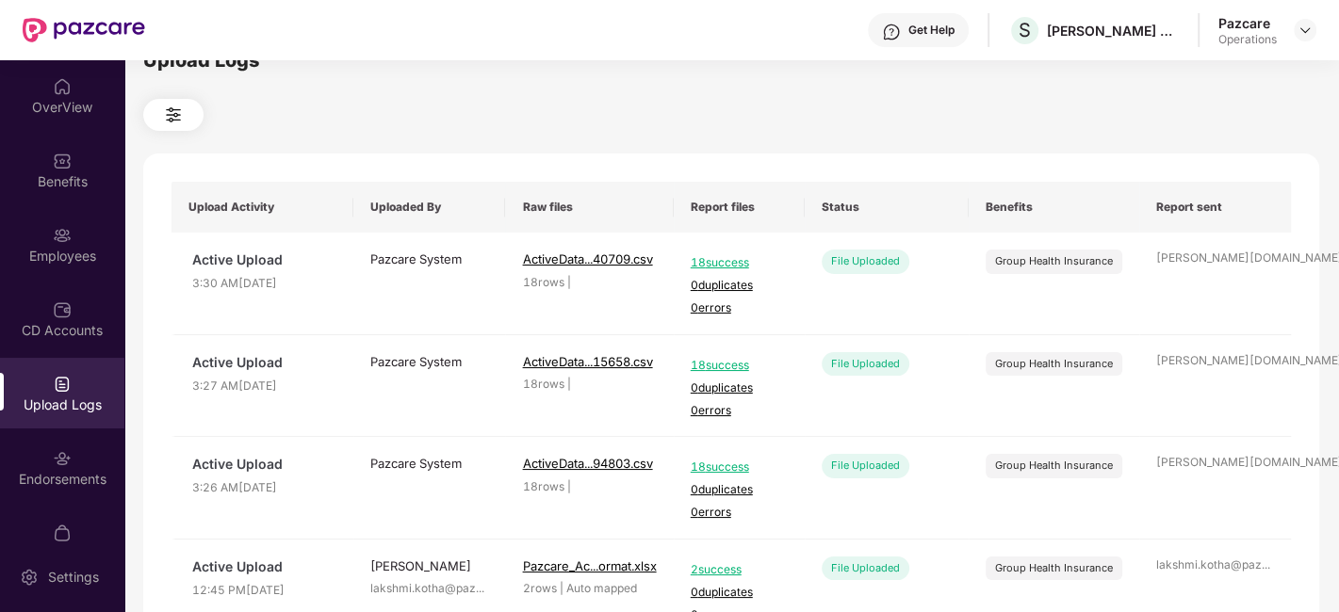
scroll to position [0, 0]
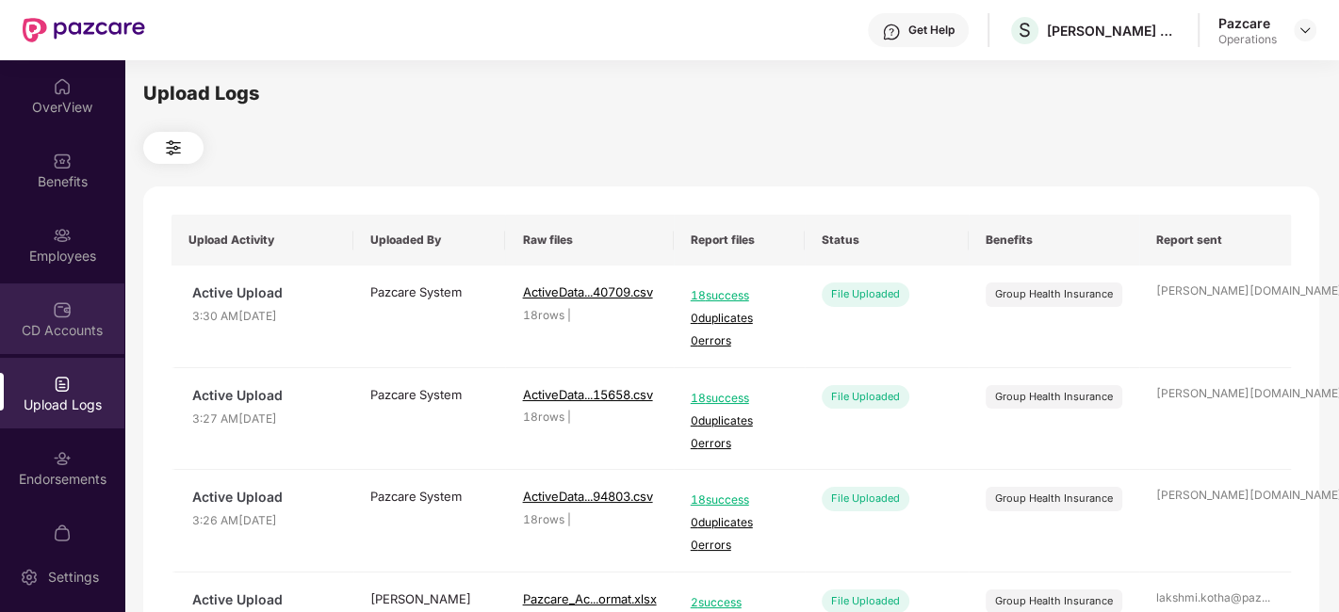
click at [45, 310] on div "CD Accounts" at bounding box center [62, 319] width 124 height 71
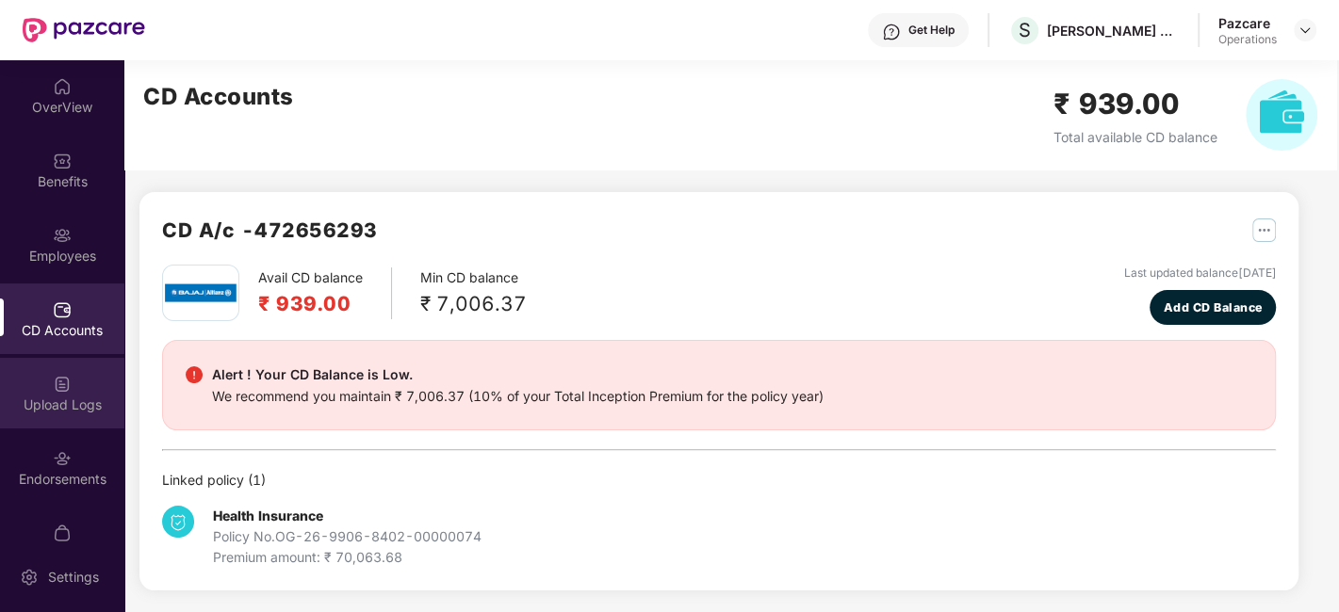
click at [57, 382] on img at bounding box center [62, 384] width 19 height 19
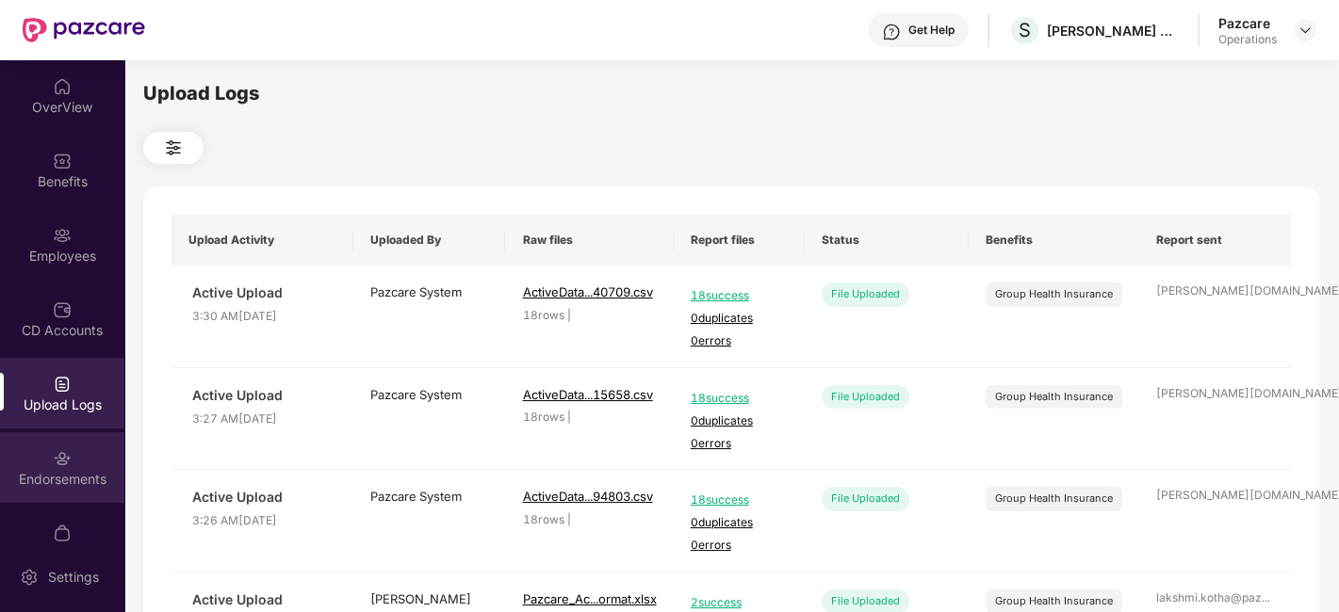
click at [62, 456] on img at bounding box center [62, 458] width 19 height 19
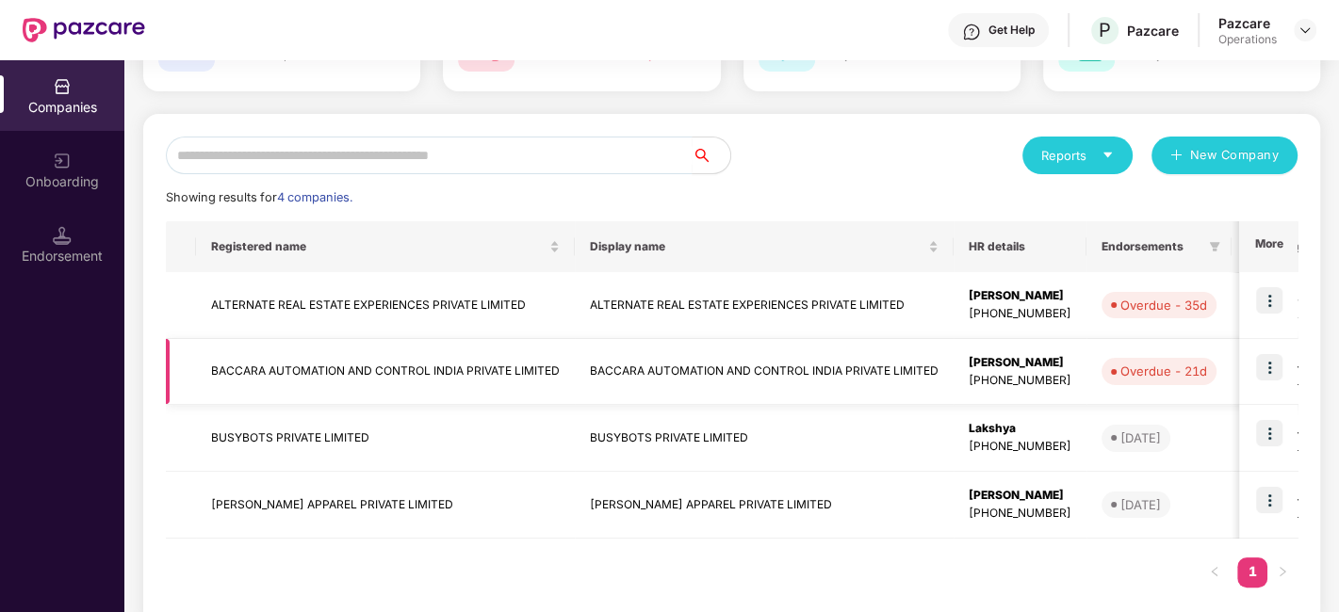
scroll to position [148, 0]
click at [339, 334] on td "ALTERNATE REAL ESTATE EXPERIENCES PRIVATE LIMITED" at bounding box center [385, 305] width 379 height 67
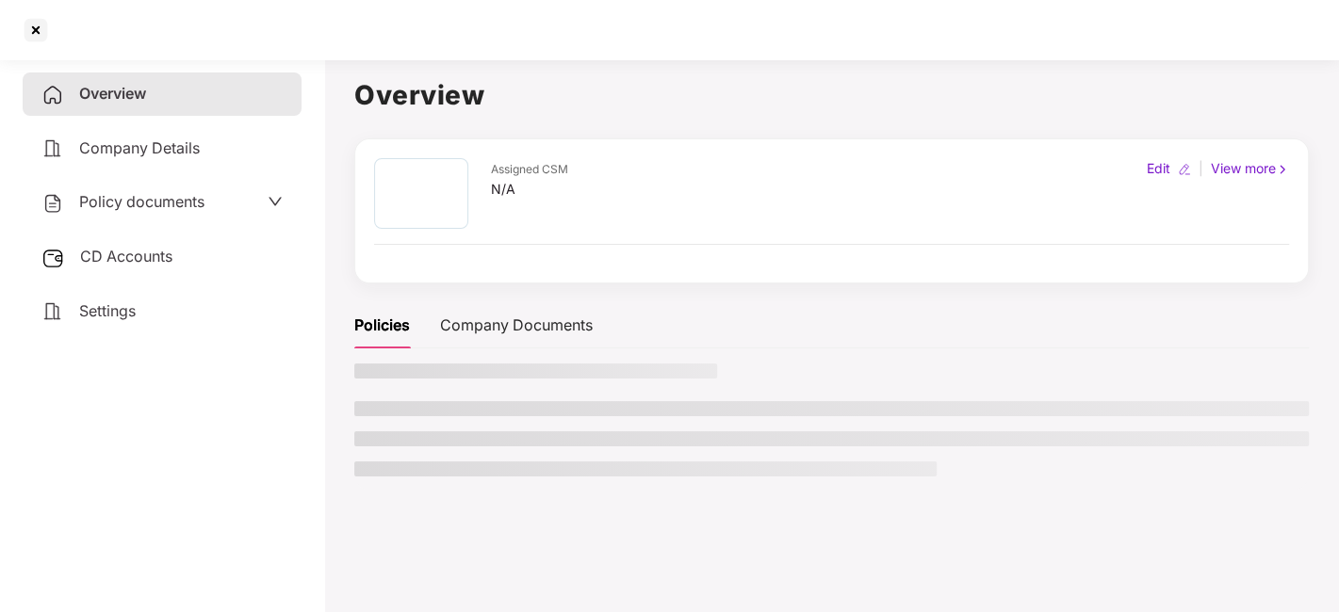
scroll to position [0, 0]
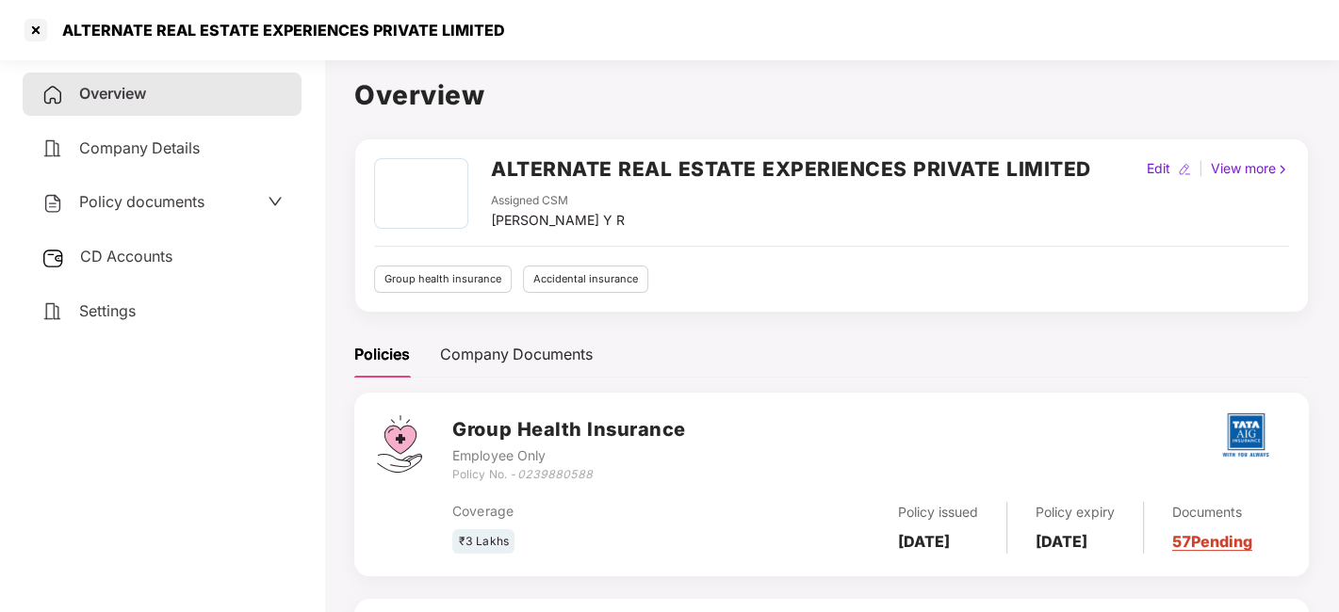
click at [161, 247] on span "CD Accounts" at bounding box center [126, 256] width 92 height 19
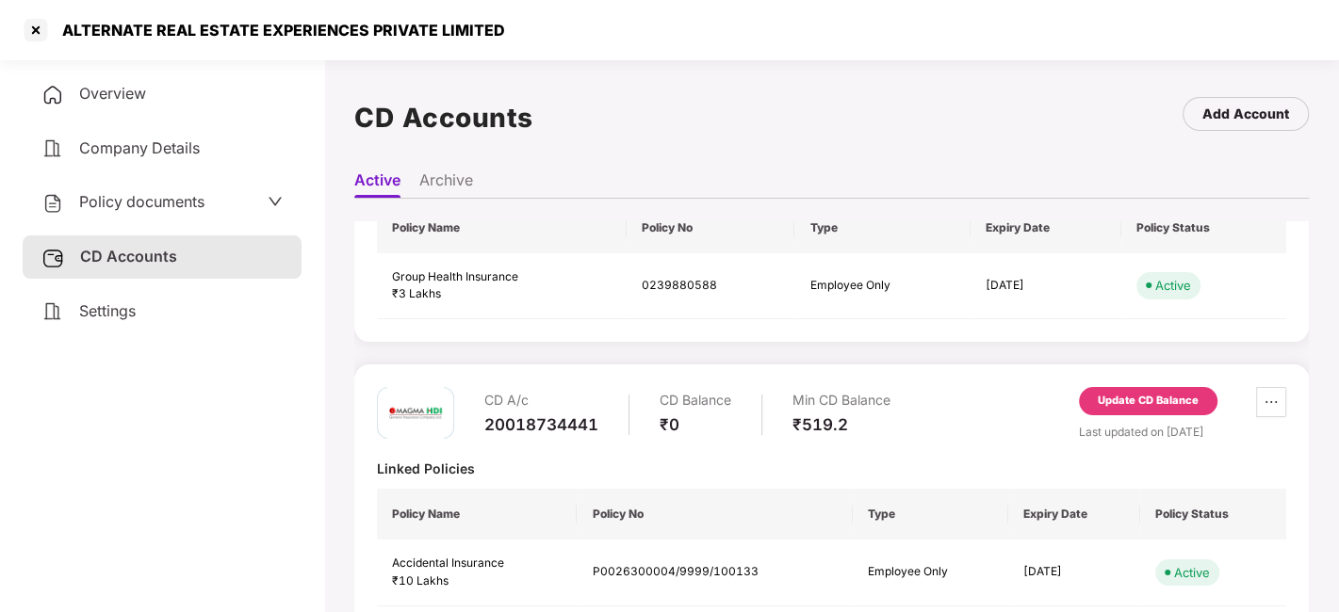
scroll to position [174, 0]
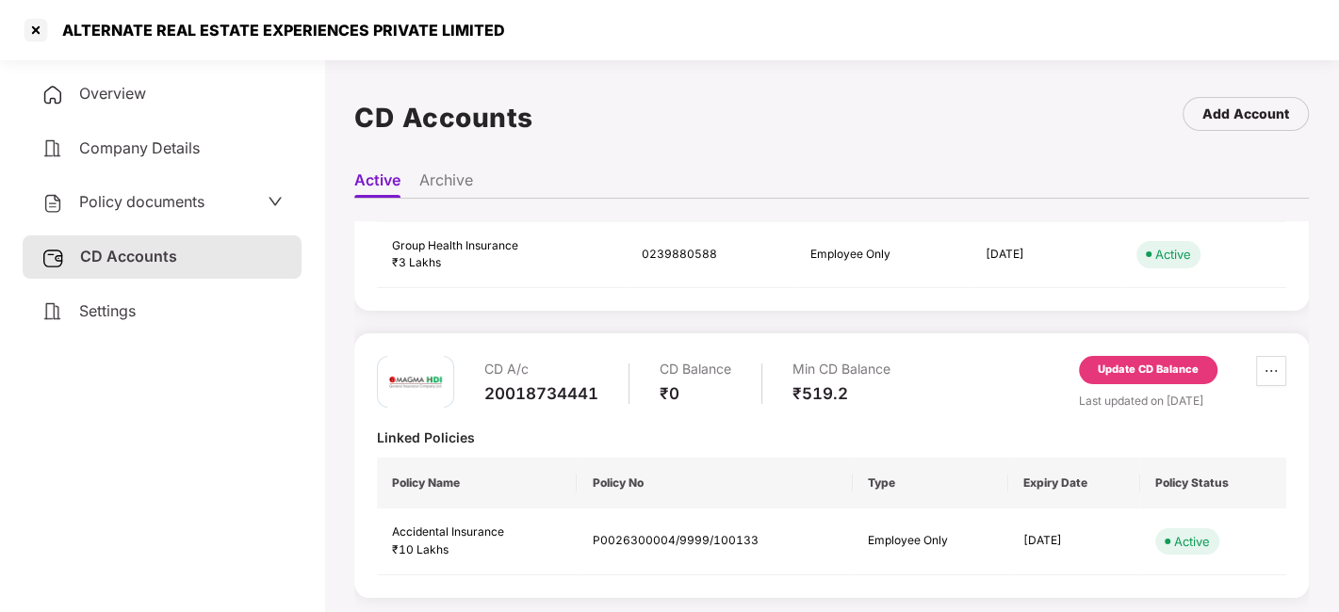
drag, startPoint x: 585, startPoint y: 295, endPoint x: 452, endPoint y: 320, distance: 135.2
click at [452, 320] on div "CD A/c C000050554 CD Balance ₹1 Min CD Balance ₹11,862.894 Update CD Balance La…" at bounding box center [831, 419] width 954 height 396
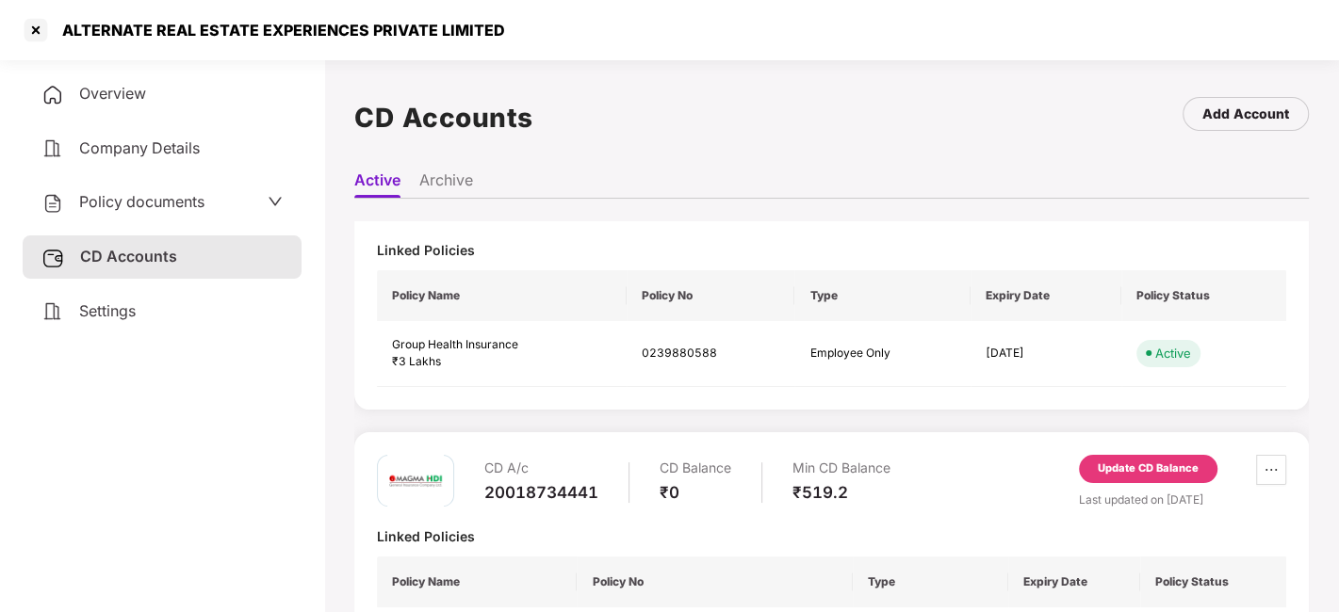
scroll to position [0, 0]
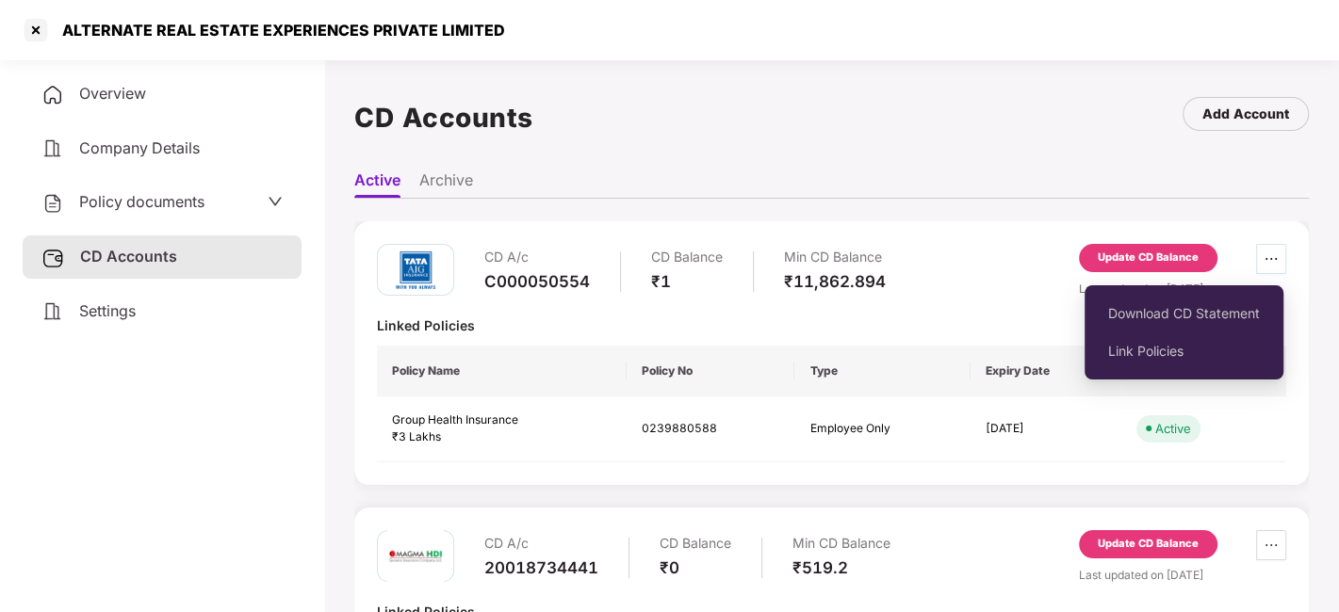
click at [1272, 259] on icon "ellipsis" at bounding box center [1270, 259] width 15 height 15
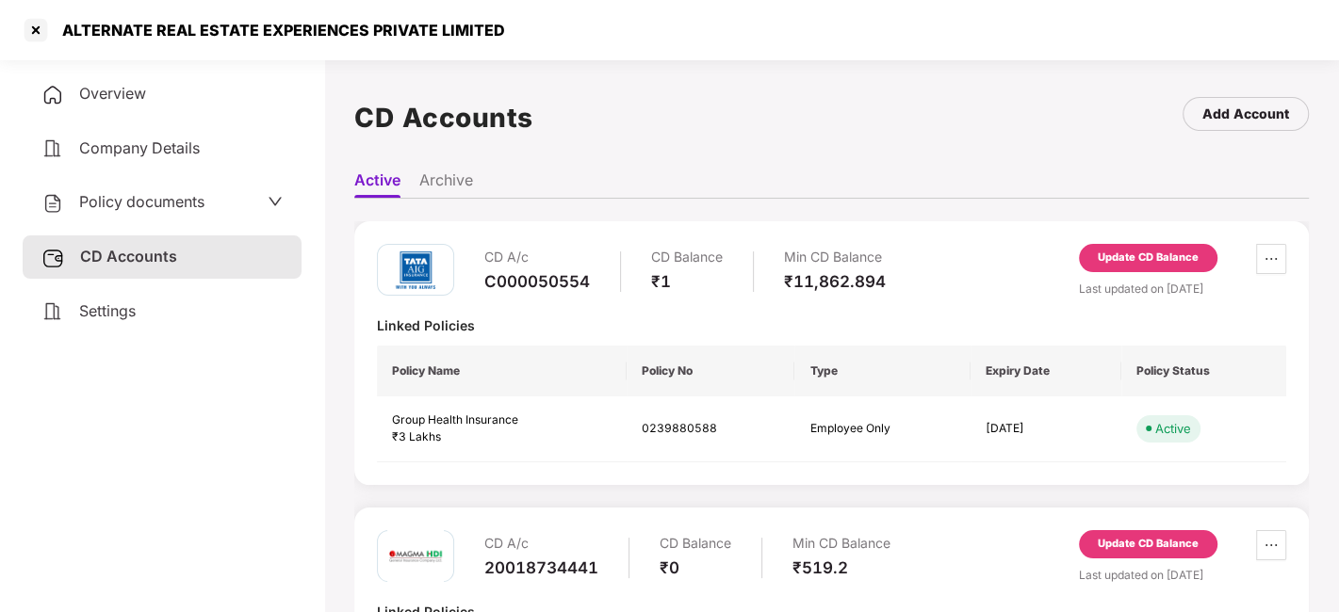
click at [435, 174] on li "Archive" at bounding box center [446, 184] width 54 height 27
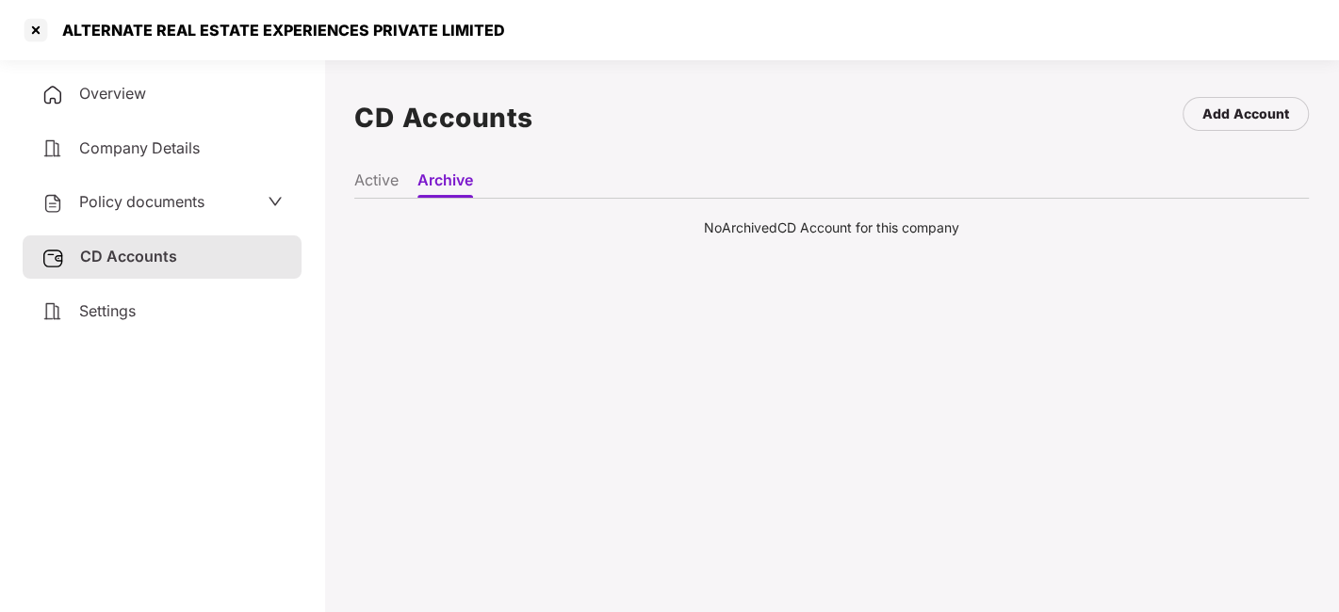
click at [382, 184] on li "Active" at bounding box center [376, 184] width 44 height 27
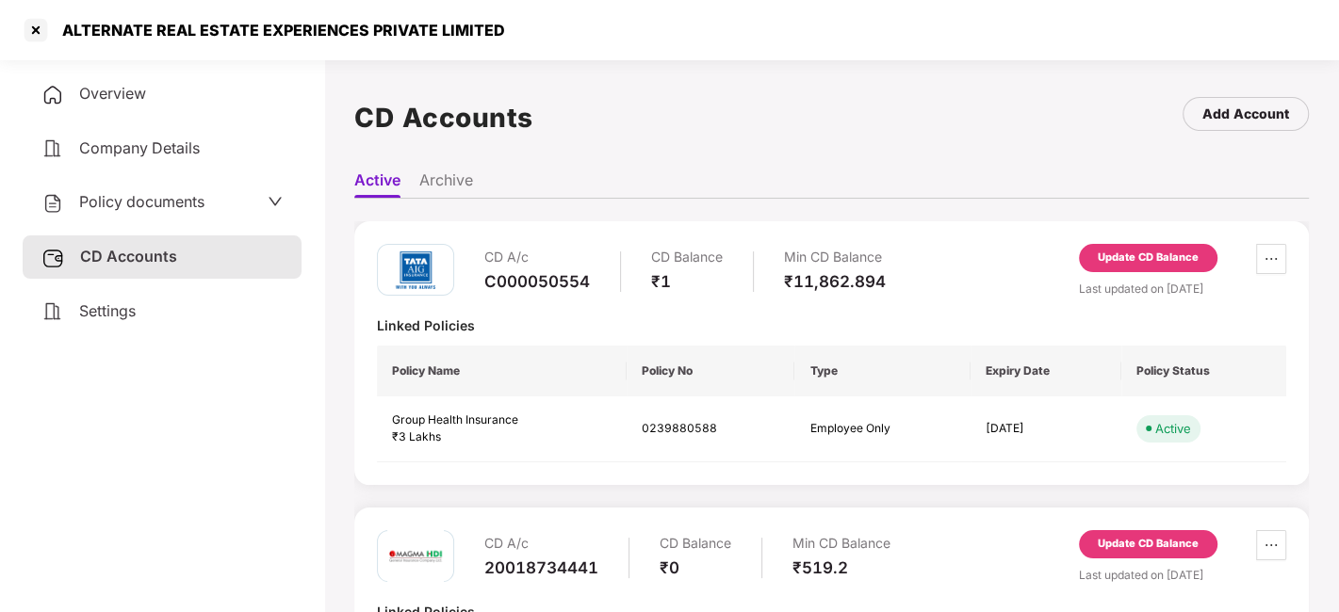
click at [162, 197] on span "Policy documents" at bounding box center [141, 201] width 125 height 19
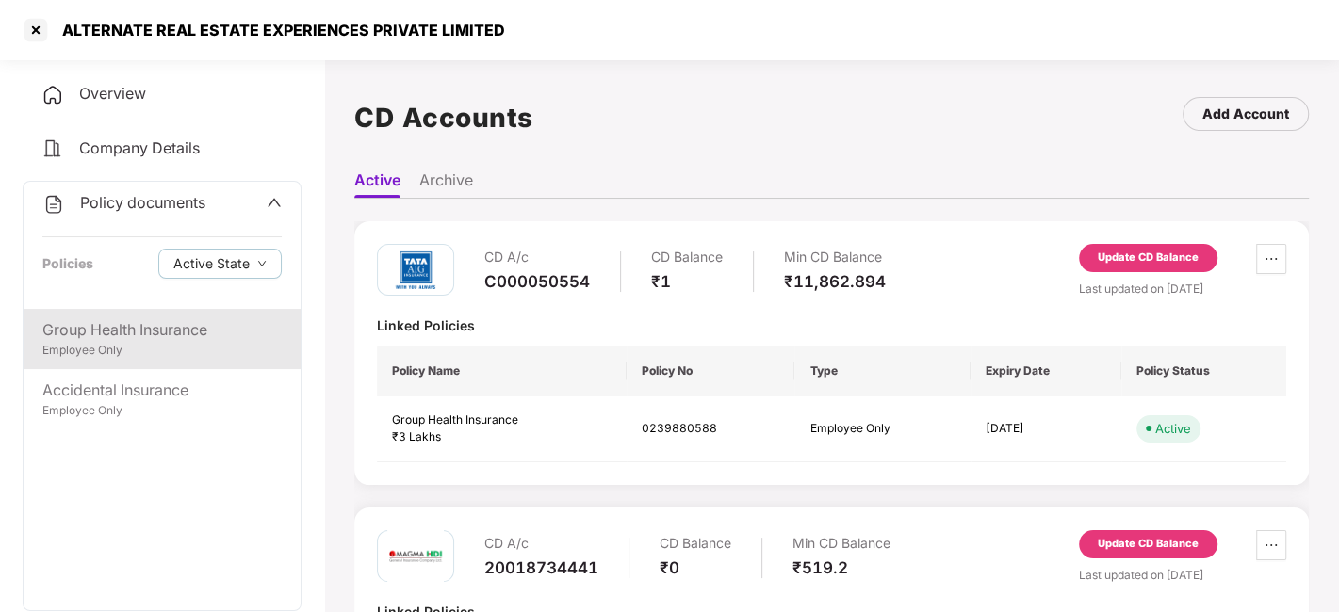
click at [145, 329] on div "Group Health Insurance" at bounding box center [161, 330] width 239 height 24
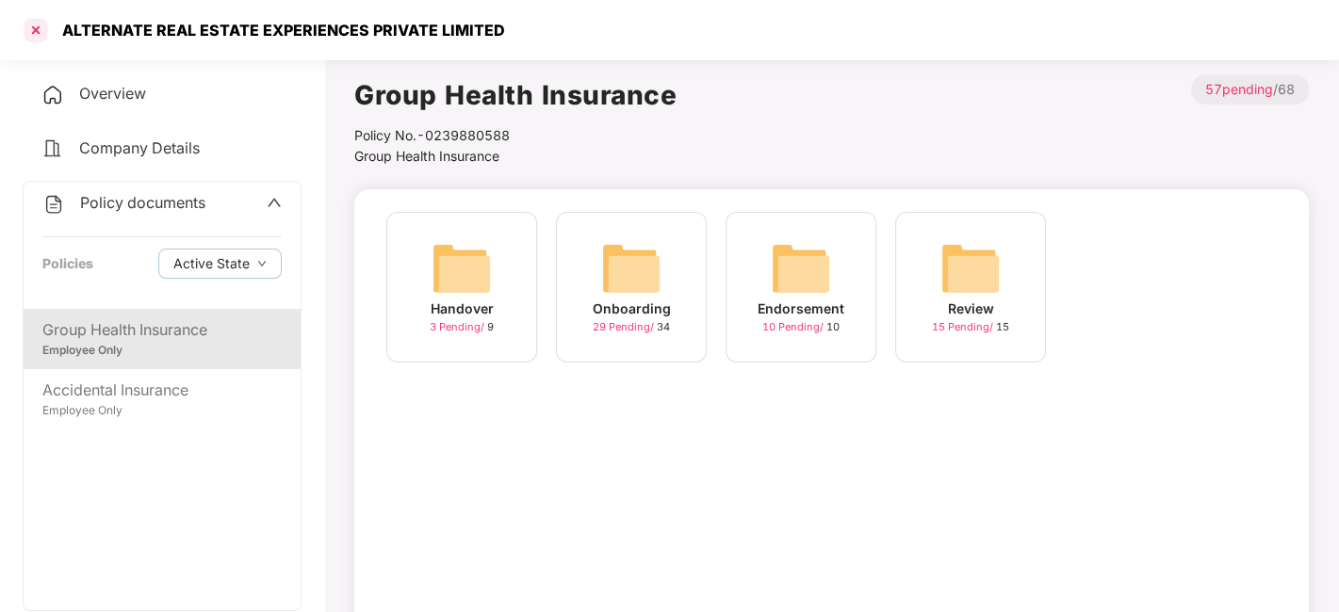
click at [35, 28] on div at bounding box center [36, 30] width 30 height 30
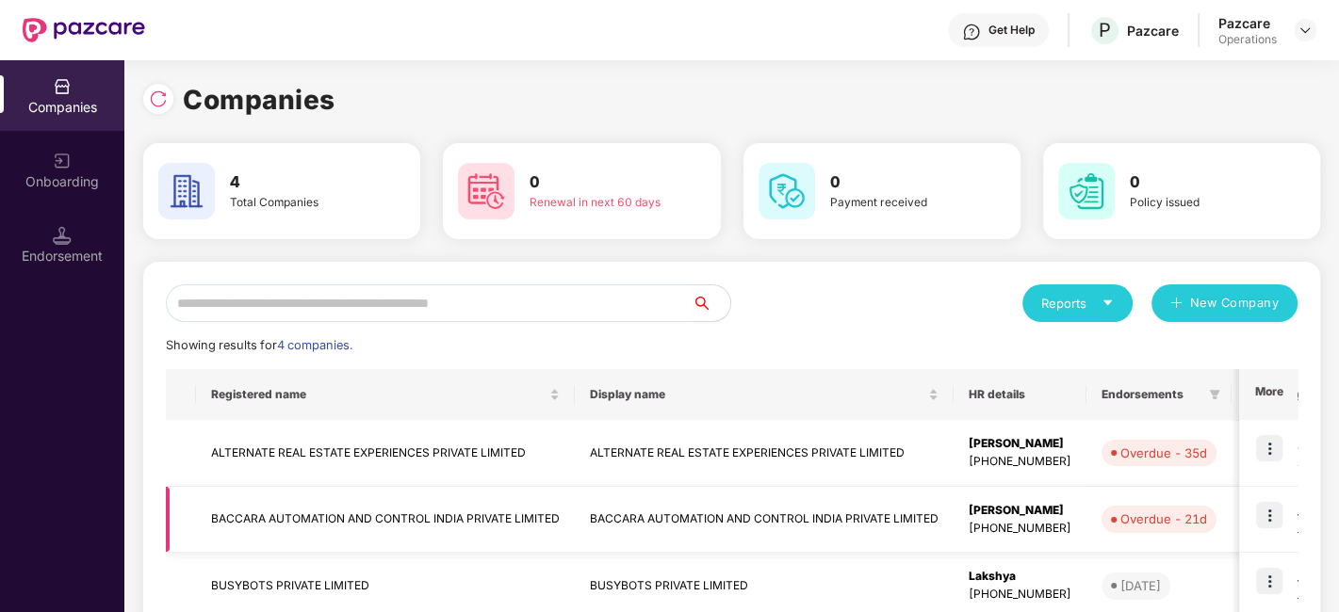
scroll to position [177, 0]
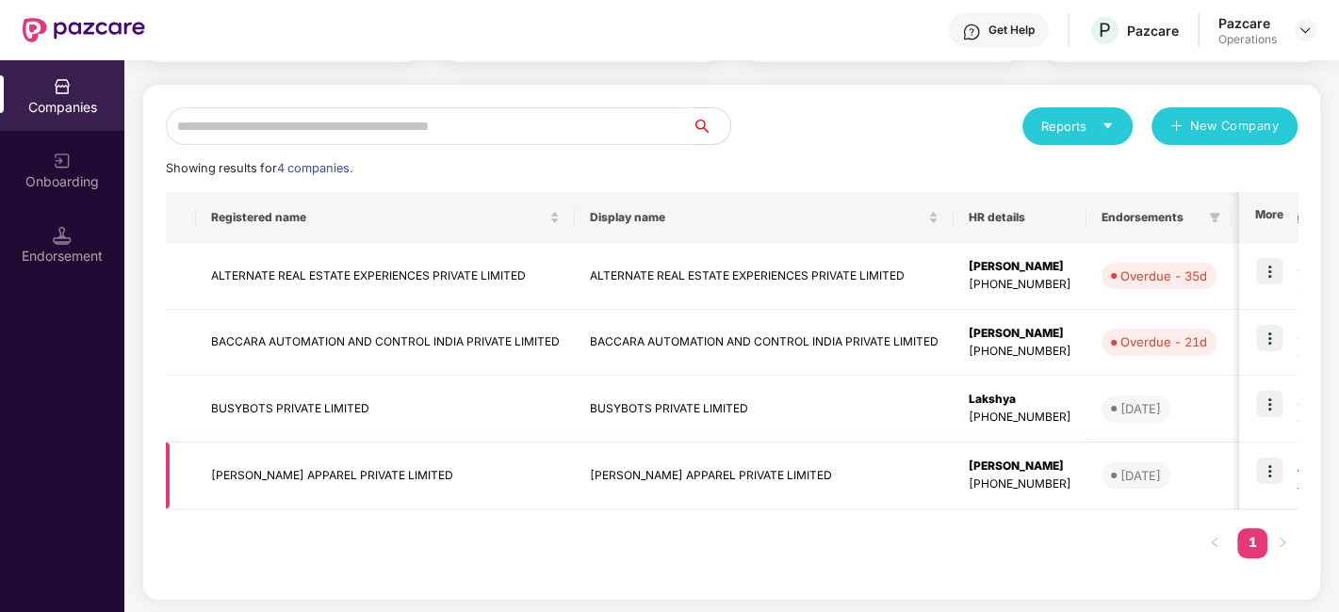
click at [285, 478] on td "[PERSON_NAME] APPAREL PRIVATE LIMITED" at bounding box center [385, 476] width 379 height 67
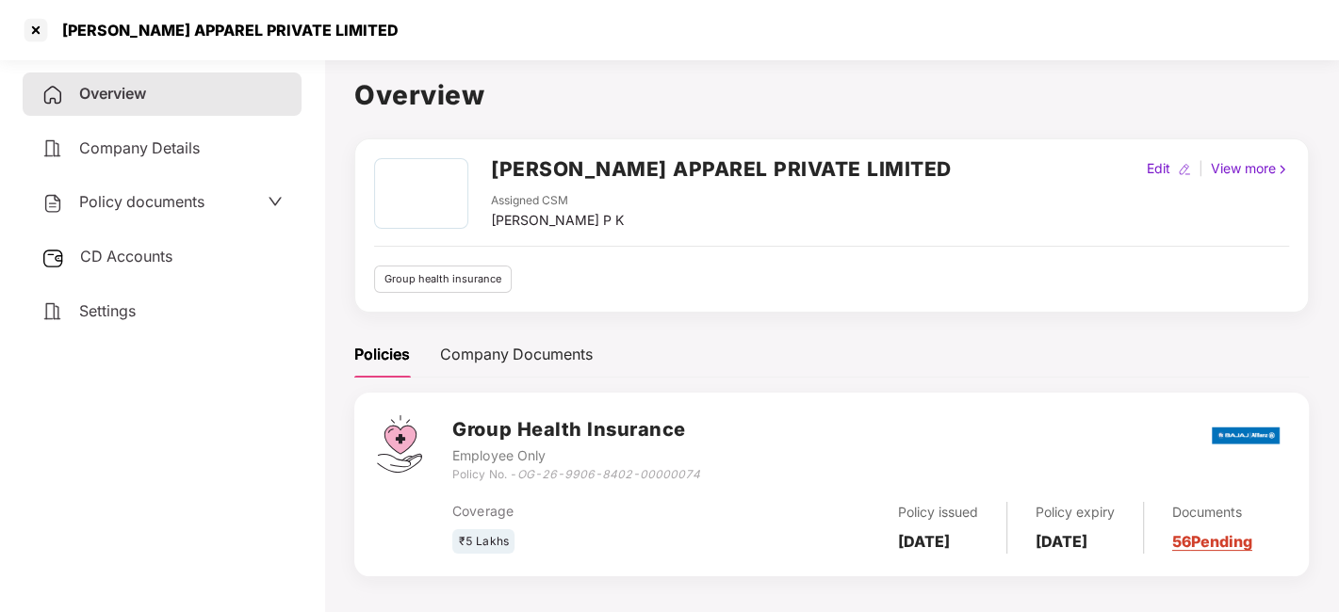
scroll to position [51, 0]
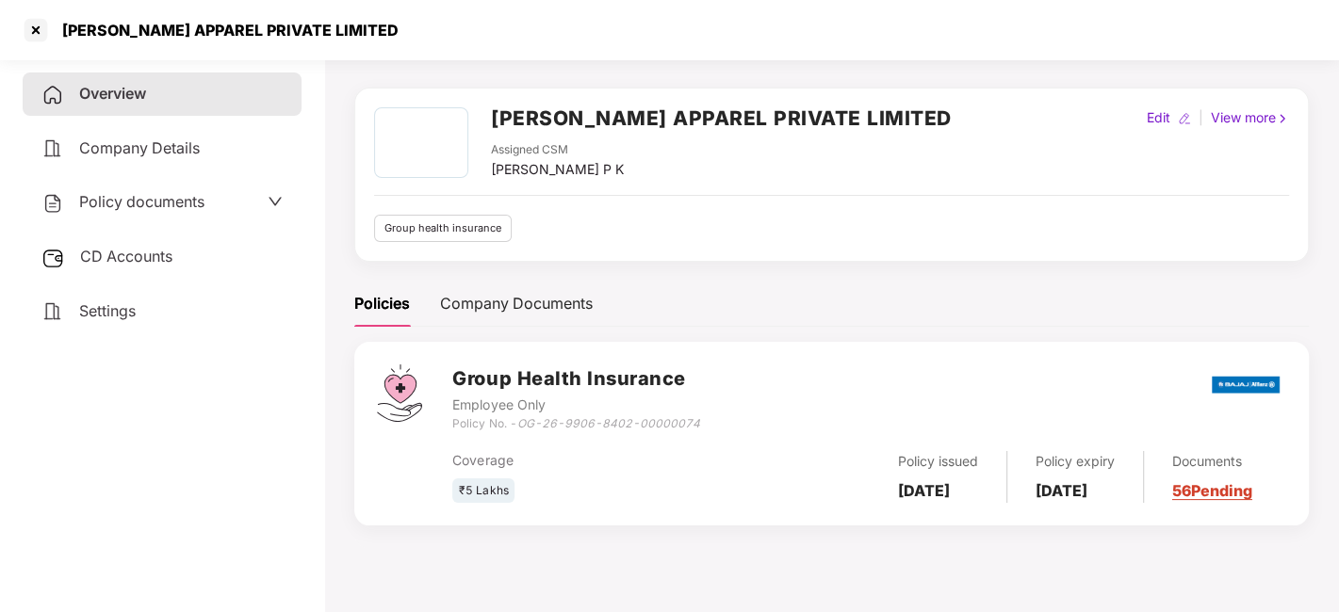
click at [177, 208] on span "Policy documents" at bounding box center [141, 201] width 125 height 19
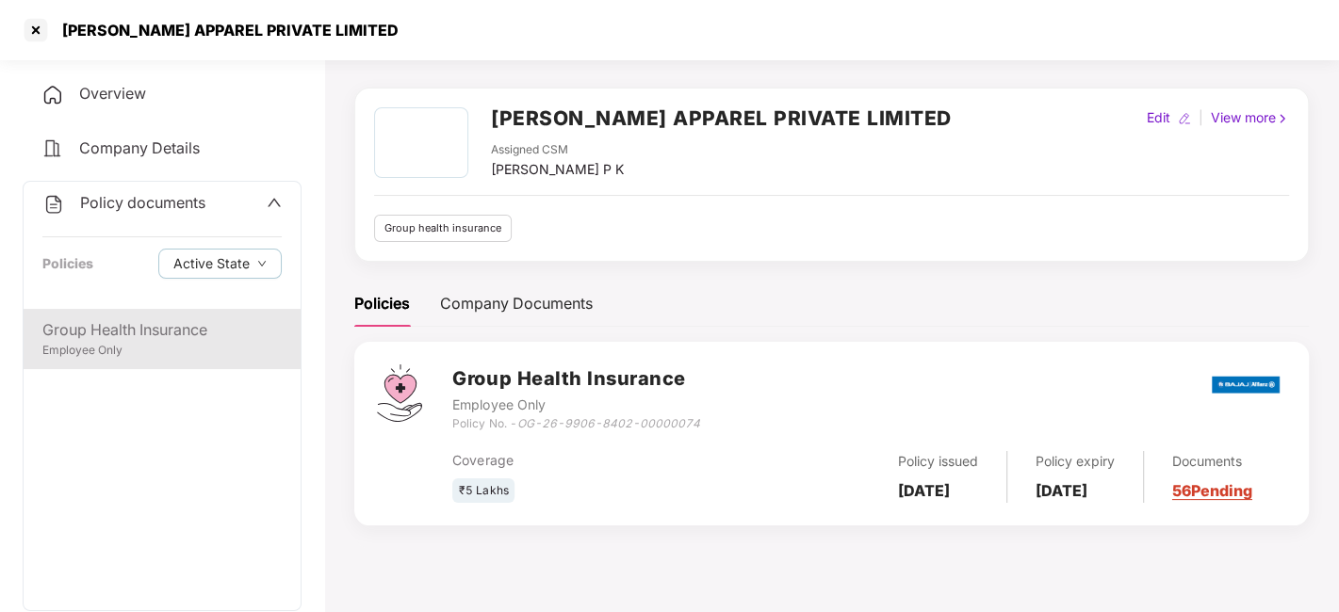
click at [95, 345] on div "Employee Only" at bounding box center [161, 351] width 239 height 18
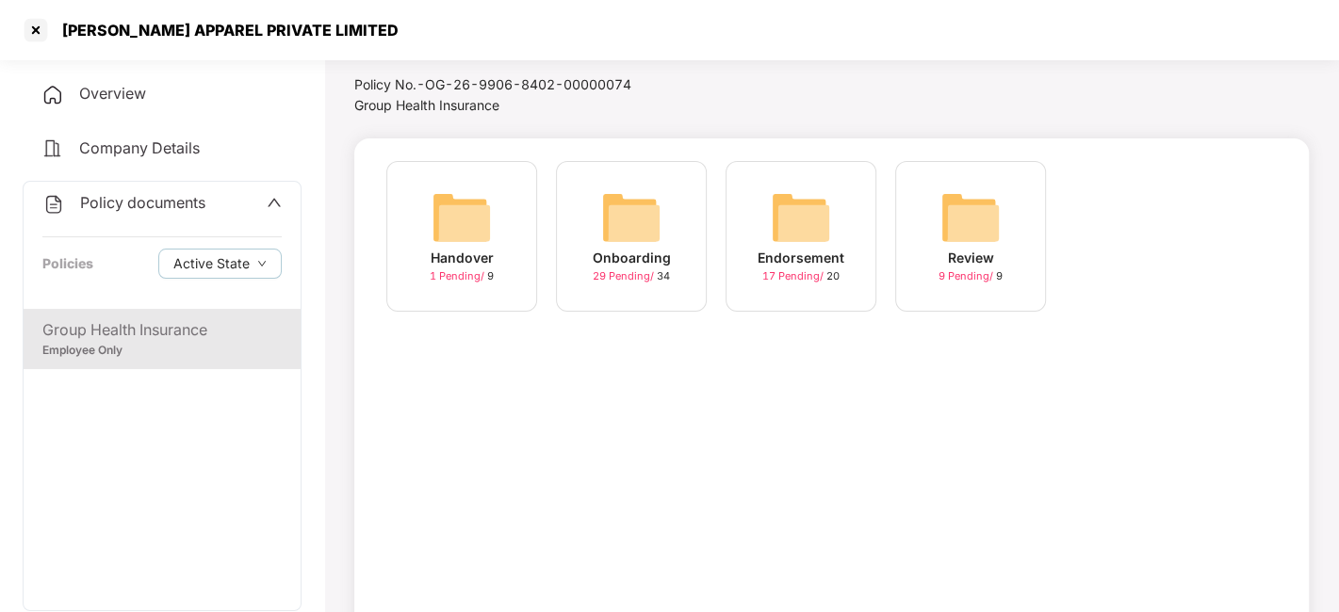
click at [787, 267] on div "Endorsement" at bounding box center [800, 258] width 87 height 21
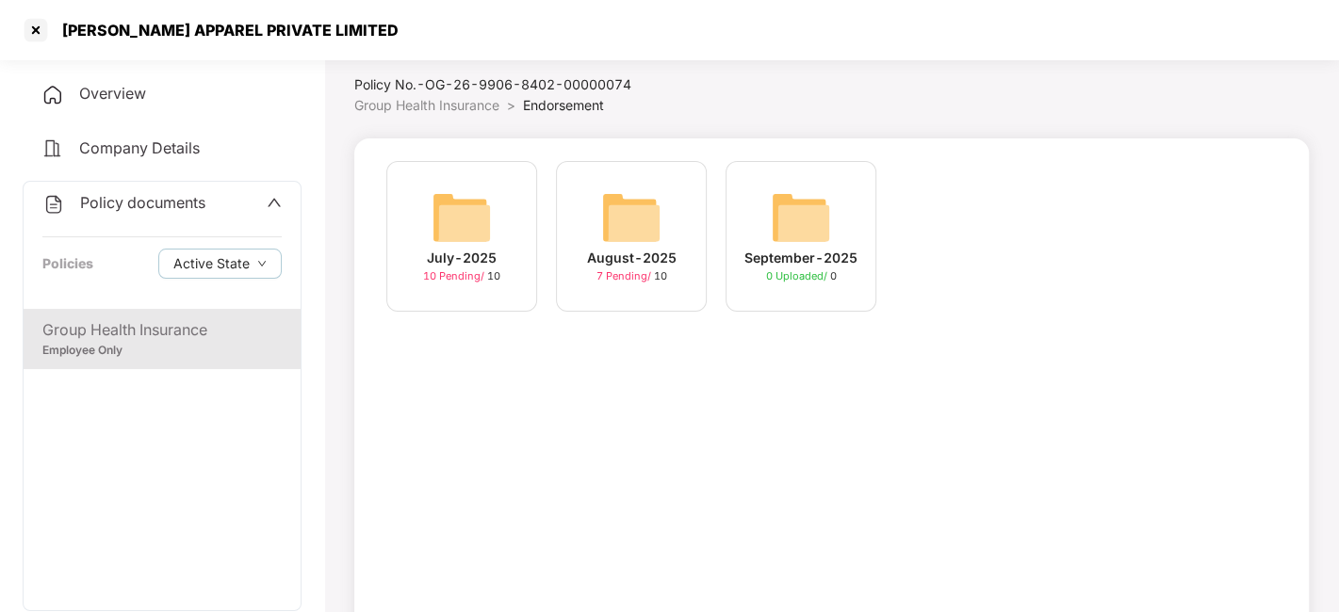
click at [616, 275] on span "7 Pending /" at bounding box center [624, 275] width 57 height 13
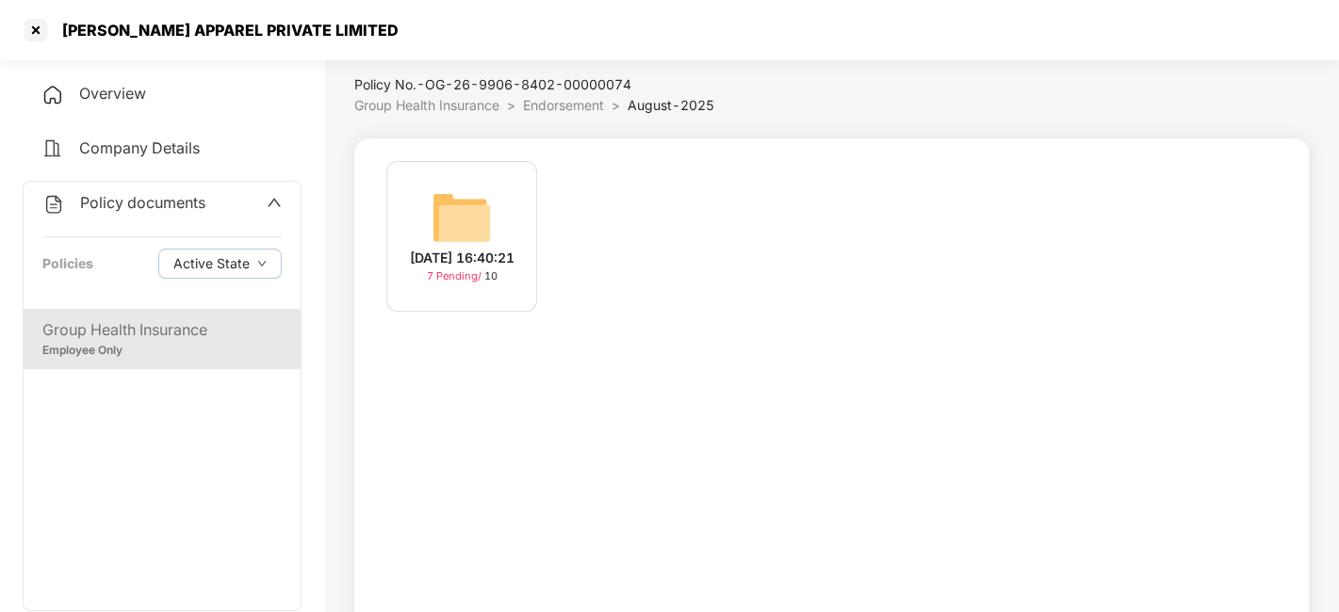
click at [465, 283] on span "7 Pending /" at bounding box center [455, 275] width 57 height 13
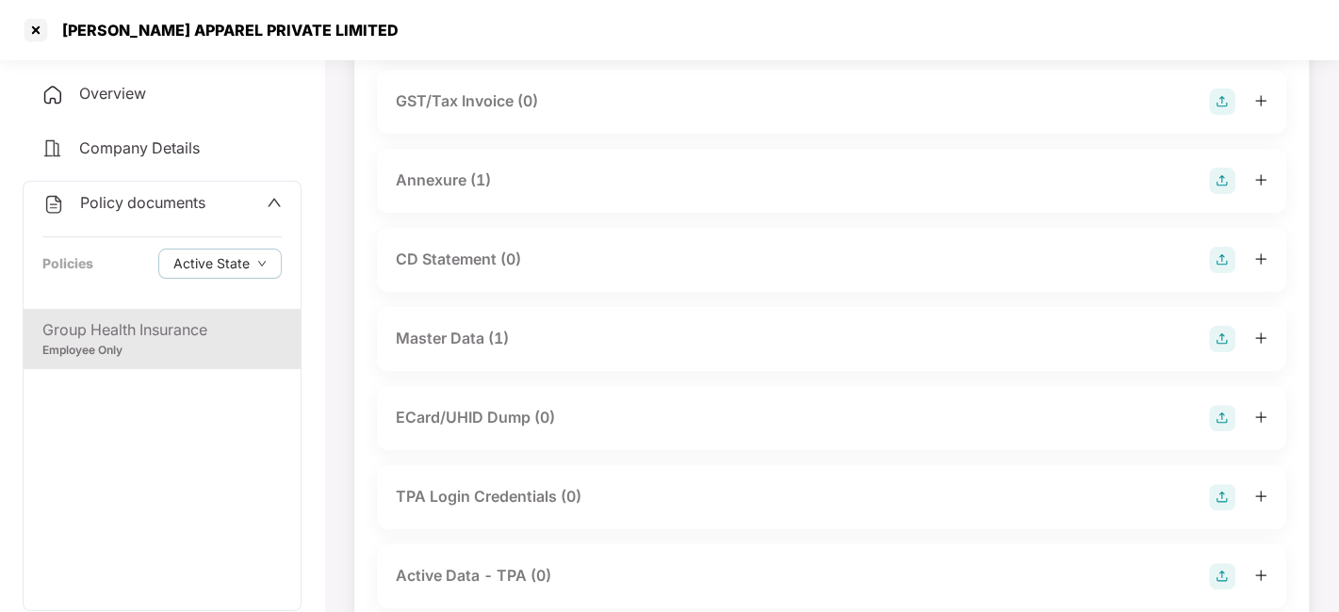
scroll to position [297, 0]
click at [36, 28] on div at bounding box center [36, 30] width 30 height 30
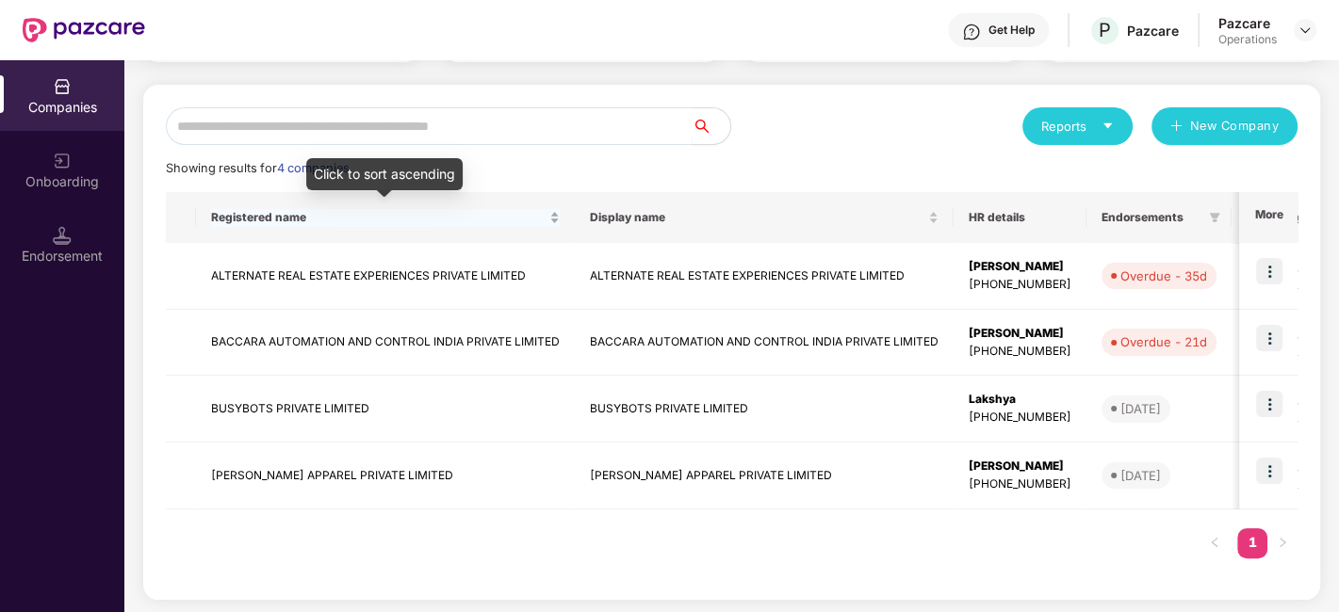
scroll to position [0, 0]
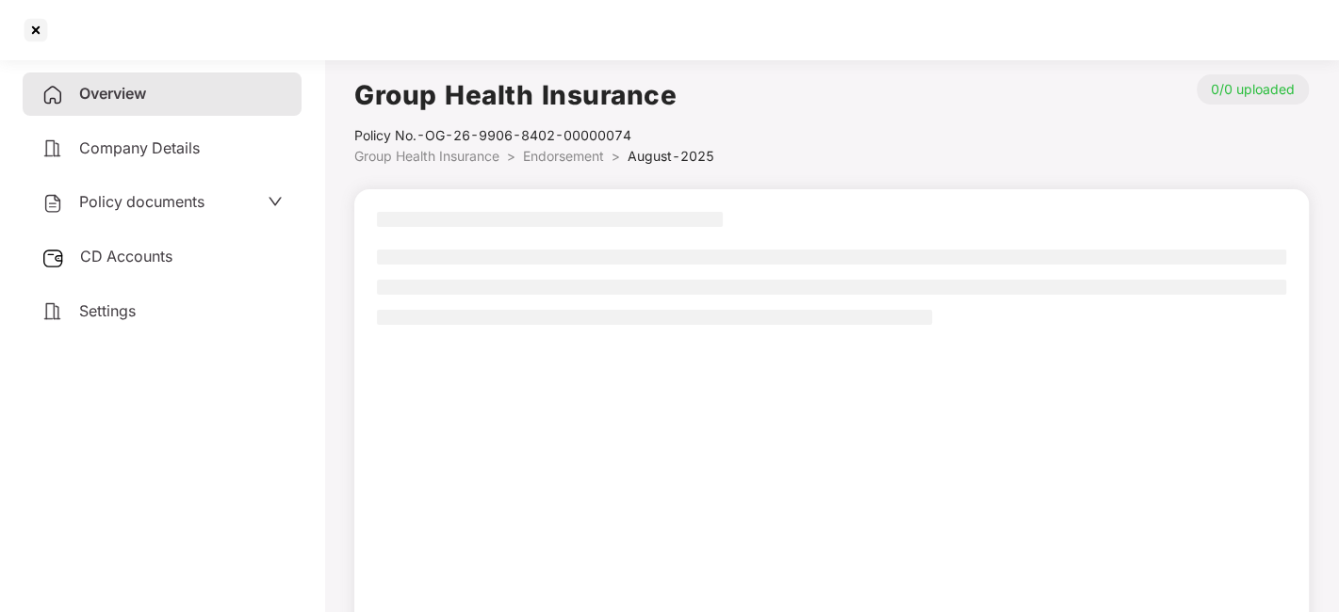
scroll to position [51, 0]
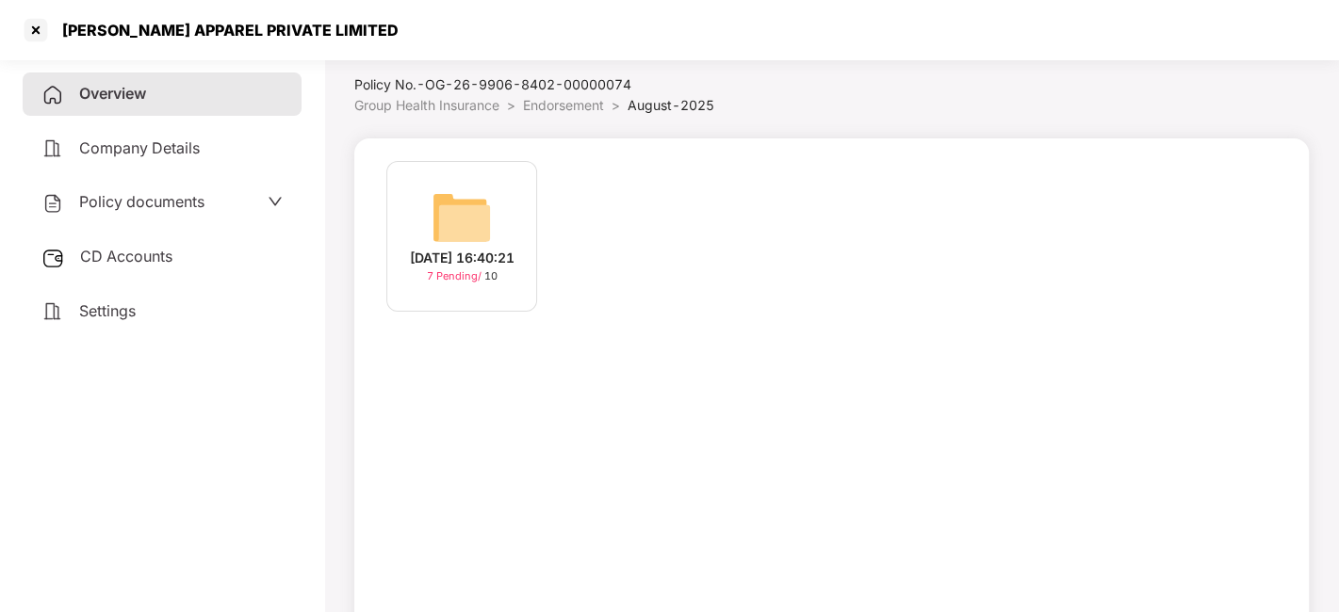
click at [176, 192] on span "Policy documents" at bounding box center [141, 201] width 125 height 19
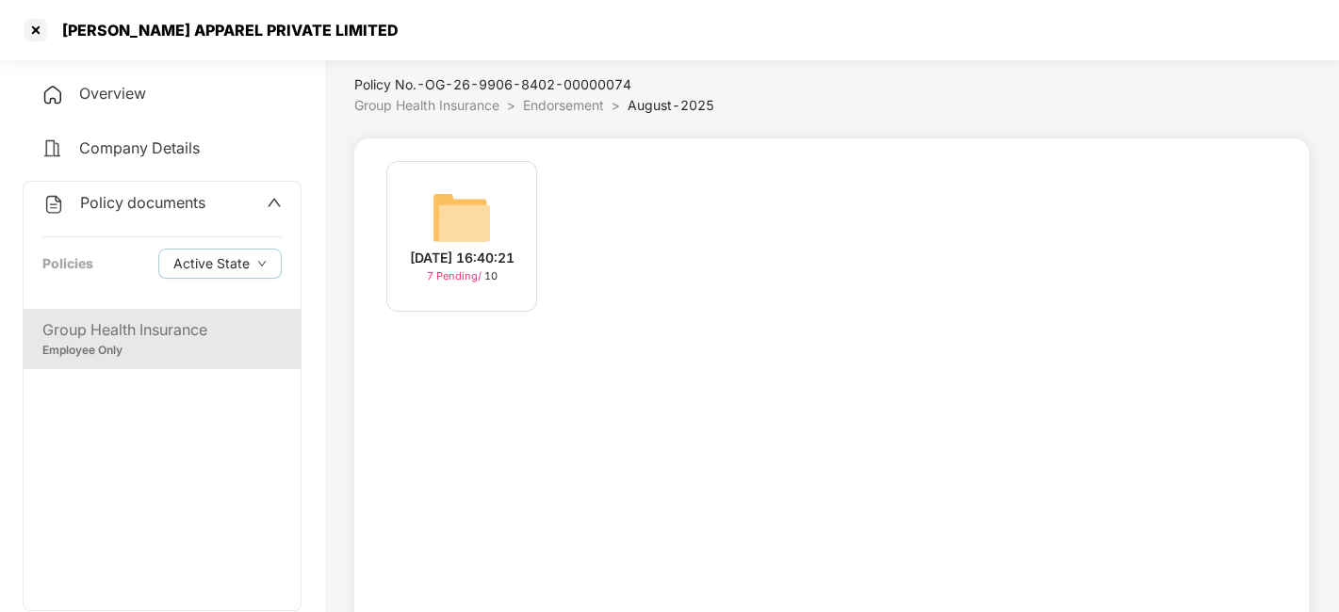
click at [191, 327] on div "Group Health Insurance" at bounding box center [161, 330] width 239 height 24
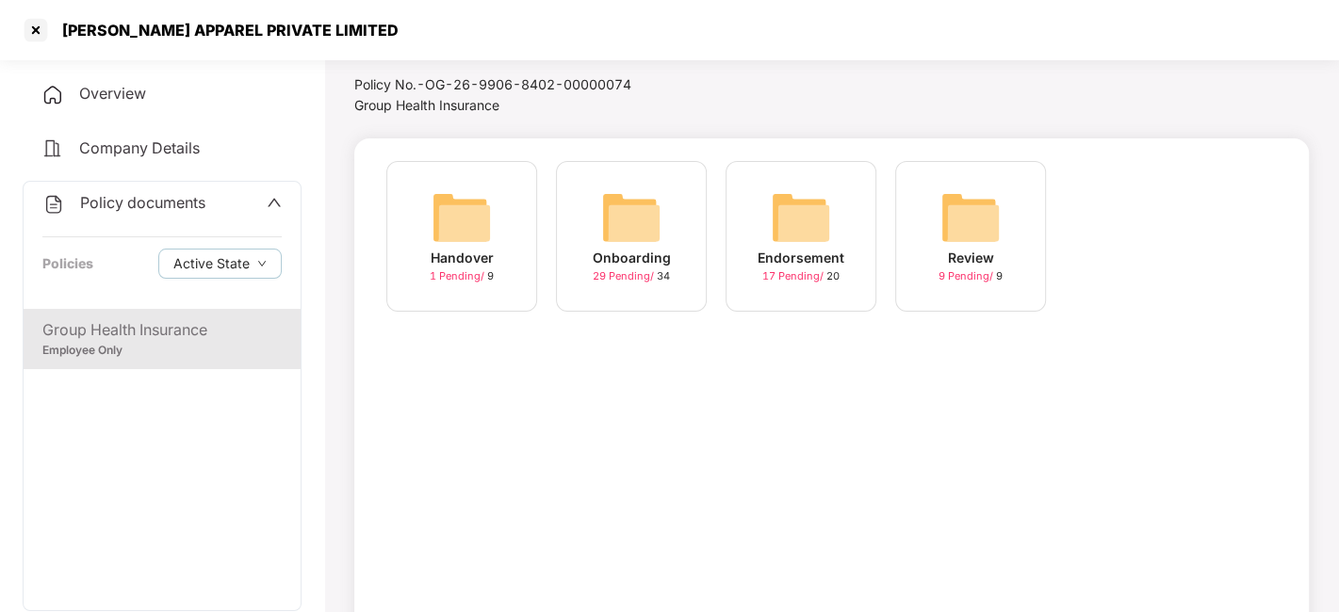
click at [606, 271] on span "29 Pending /" at bounding box center [625, 275] width 64 height 13
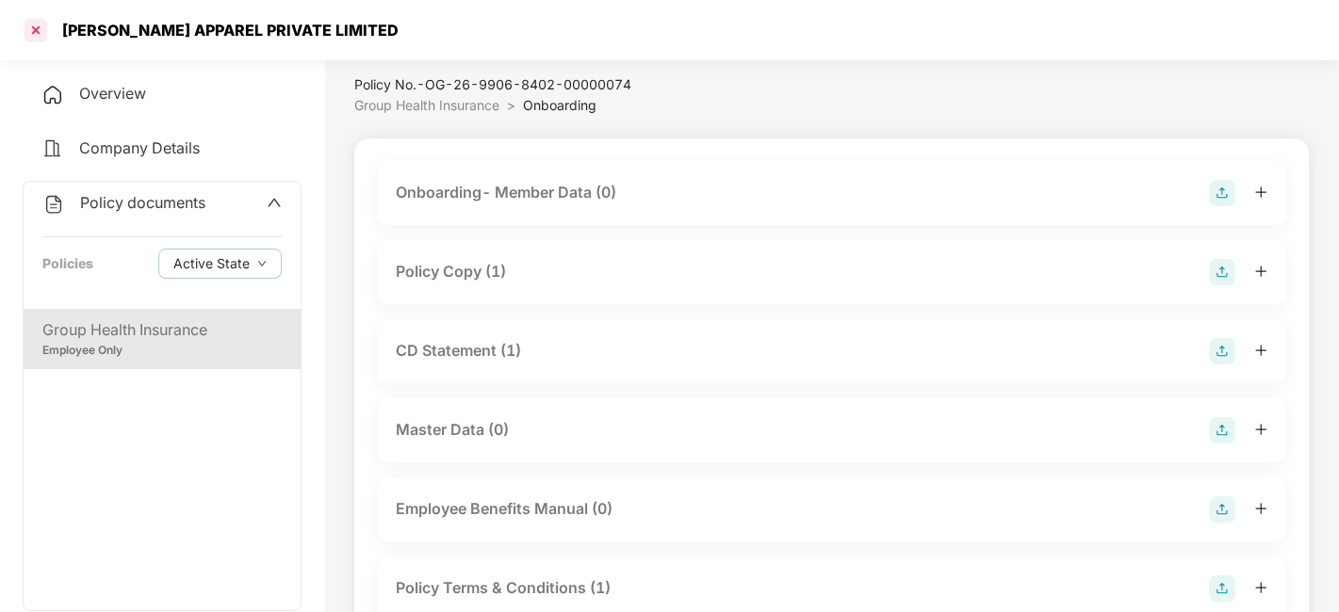
click at [38, 28] on div at bounding box center [36, 30] width 30 height 30
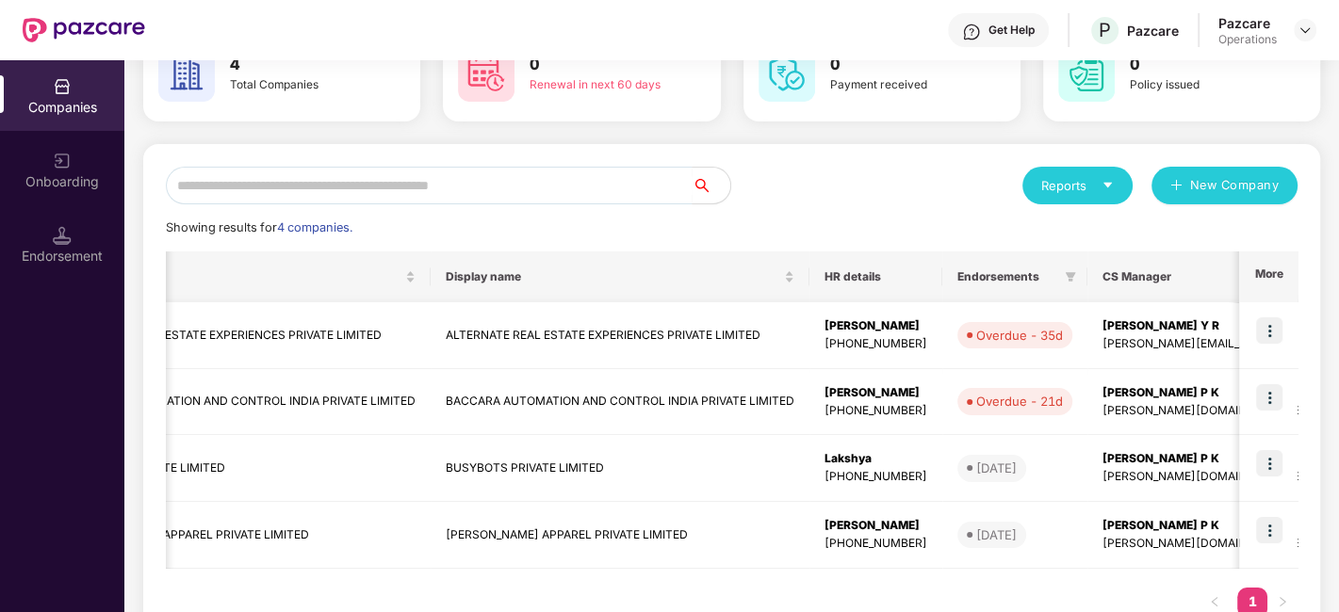
scroll to position [0, 0]
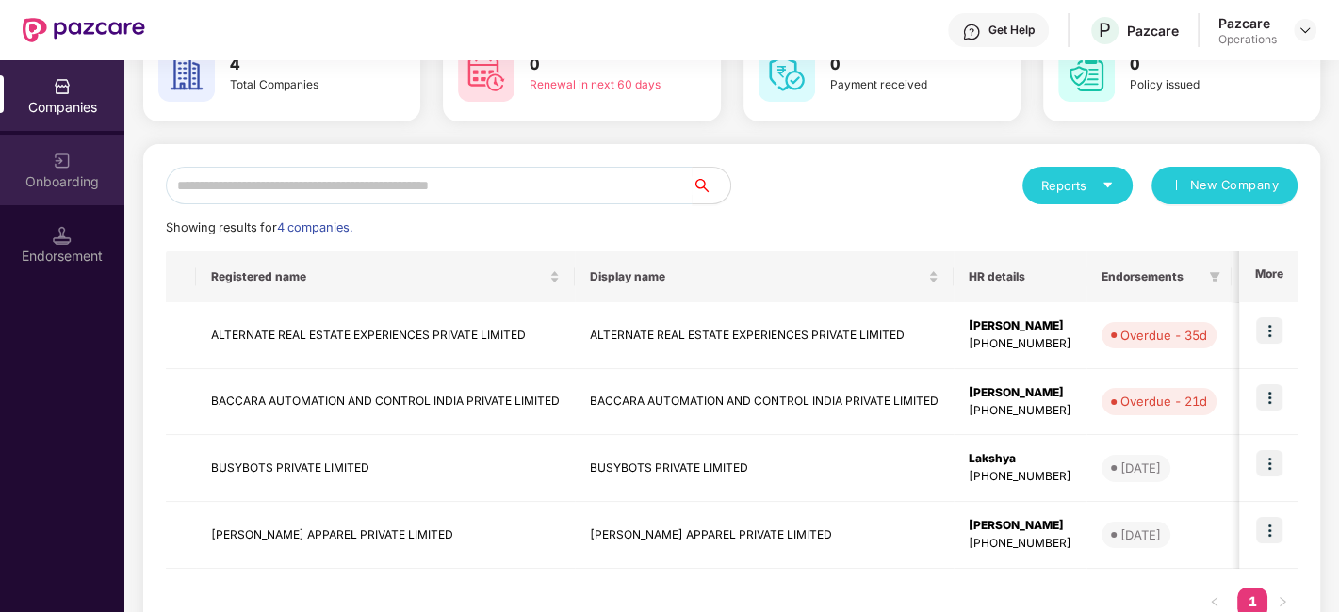
click at [72, 179] on div "Onboarding" at bounding box center [62, 181] width 124 height 19
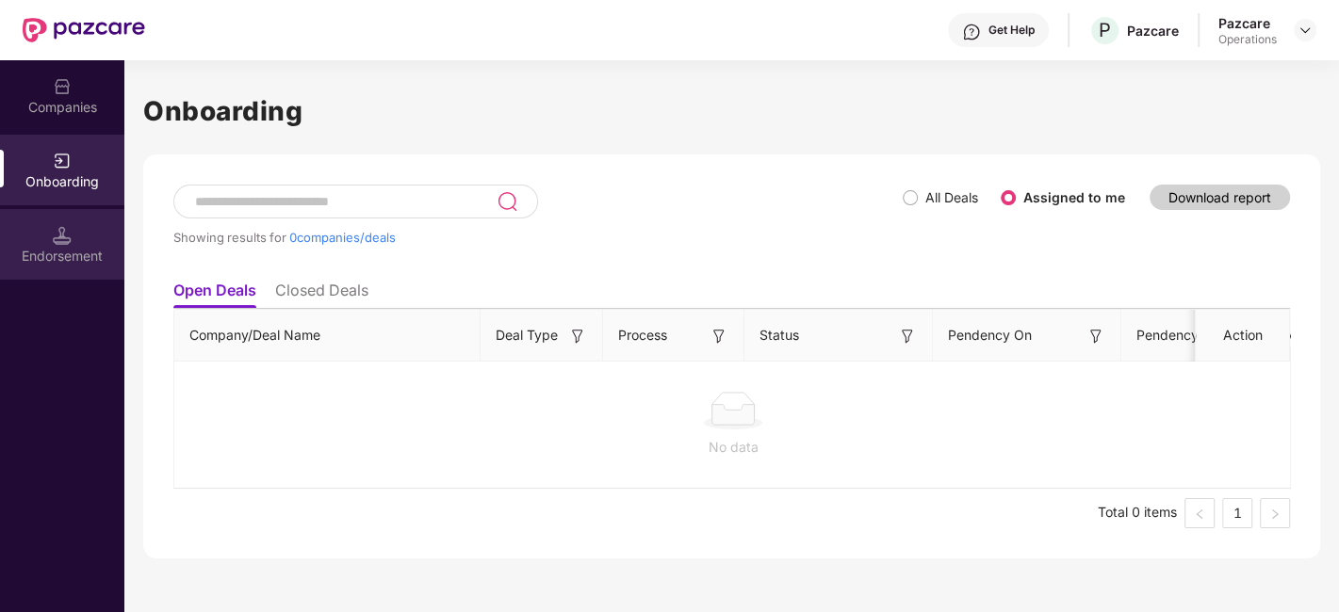
click at [73, 239] on div "Endorsement" at bounding box center [62, 244] width 124 height 71
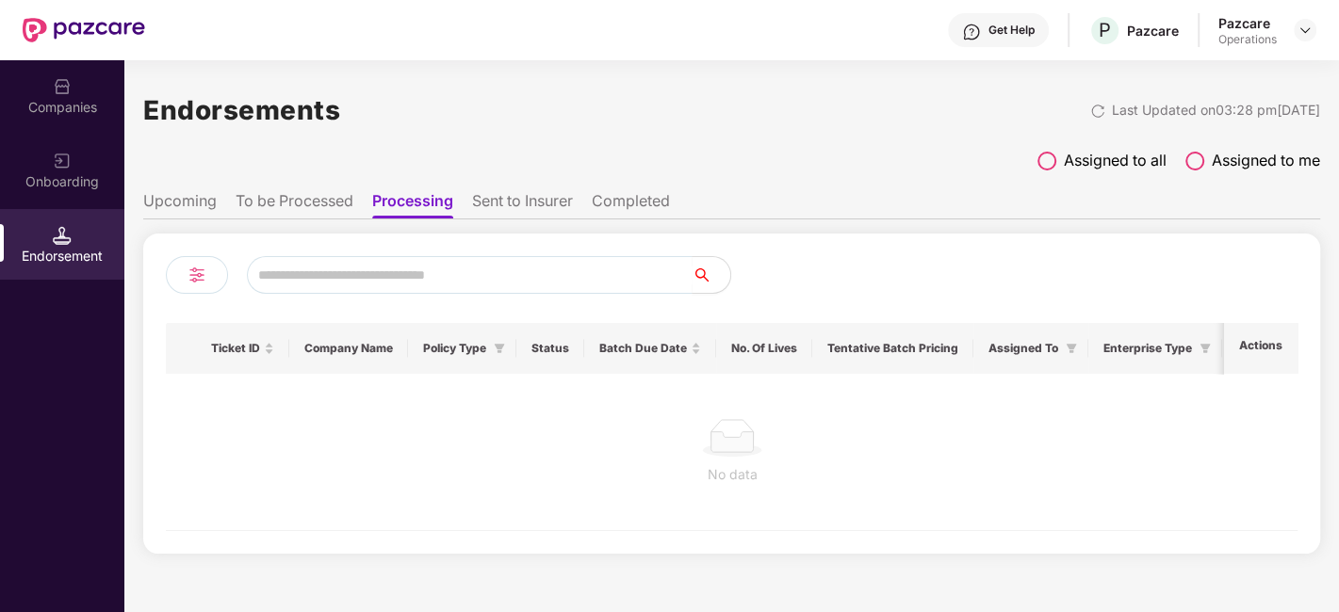
click at [338, 202] on li "To be Processed" at bounding box center [295, 204] width 118 height 27
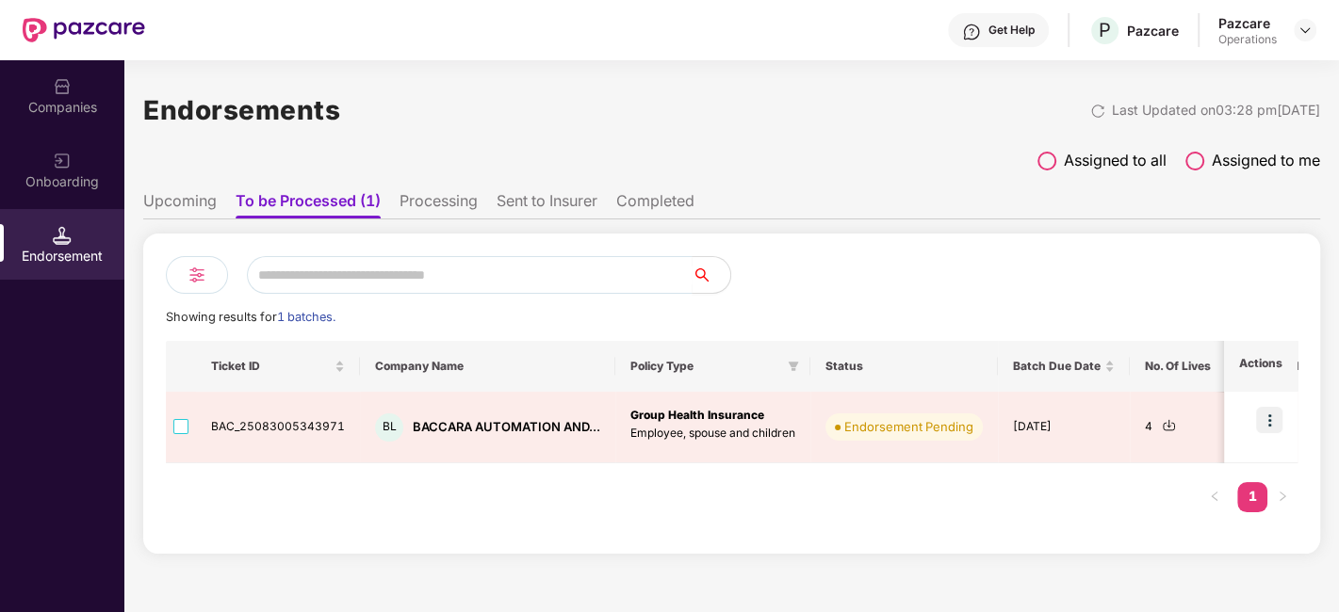
click at [183, 198] on li "Upcoming" at bounding box center [179, 204] width 73 height 27
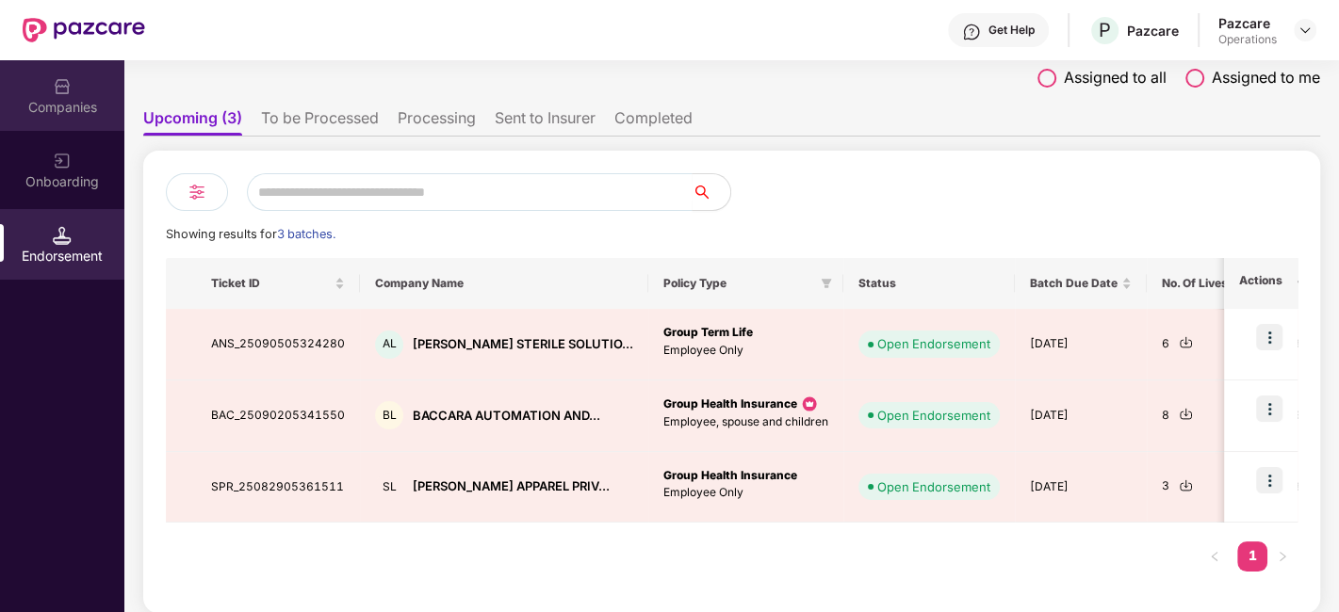
click at [57, 96] on div "Companies" at bounding box center [62, 95] width 124 height 71
